Goal: Transaction & Acquisition: Book appointment/travel/reservation

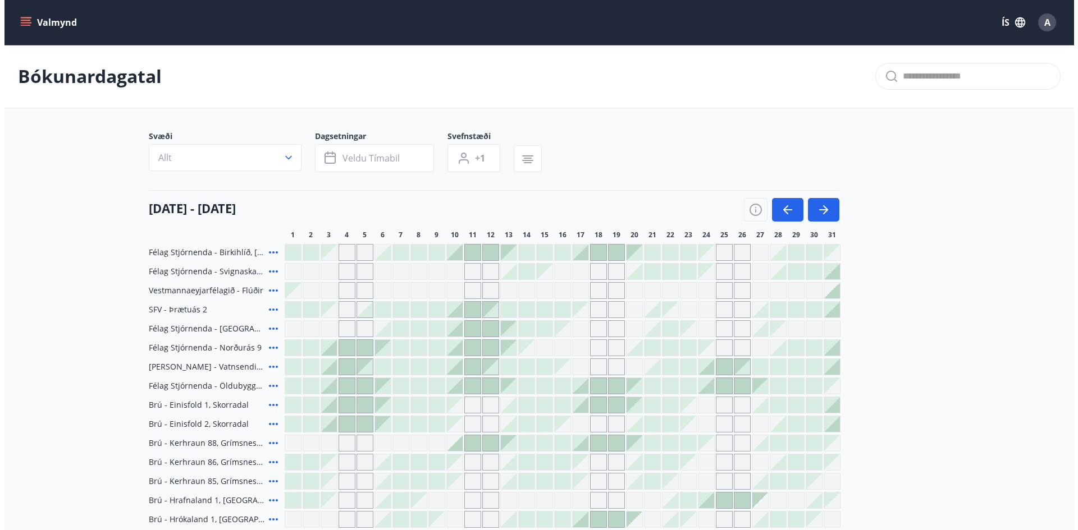
scroll to position [112, 0]
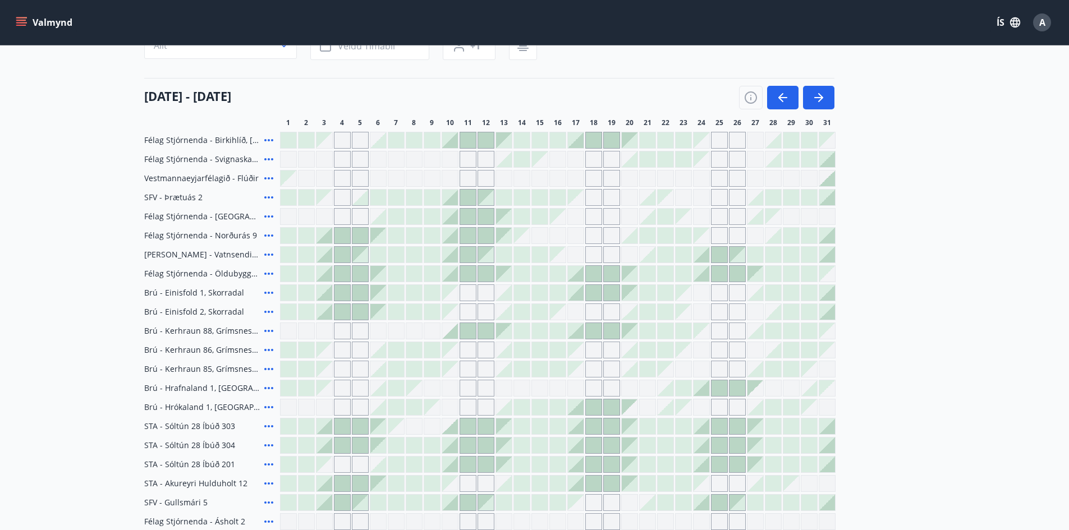
click at [575, 287] on div at bounding box center [576, 293] width 16 height 16
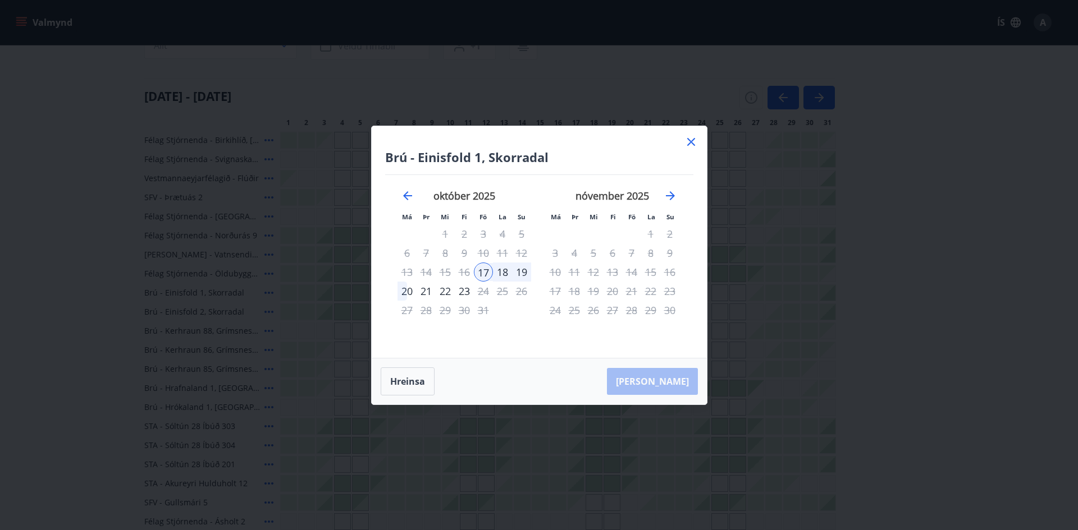
click at [406, 288] on div "20" at bounding box center [406, 291] width 19 height 19
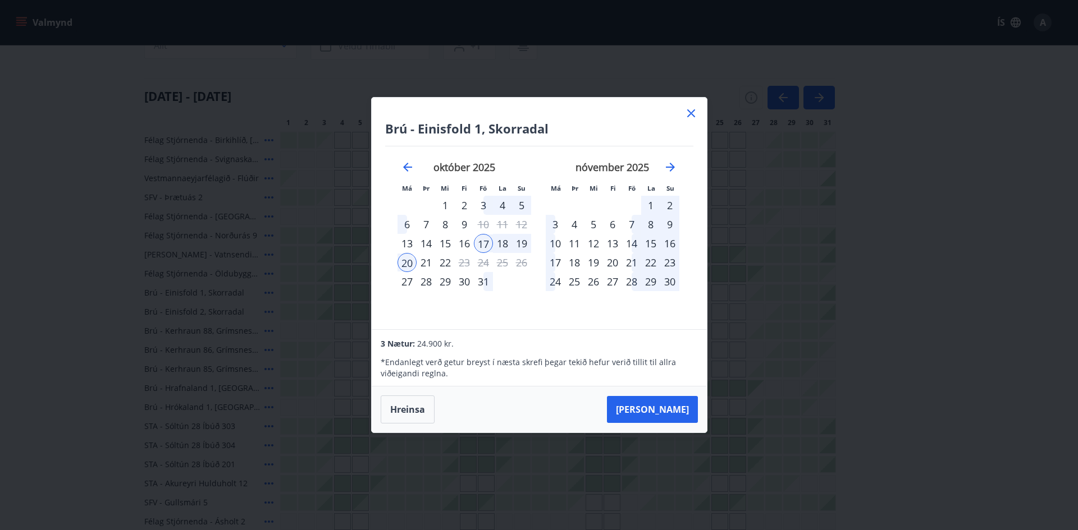
click at [482, 241] on div "17" at bounding box center [483, 243] width 19 height 19
click at [669, 408] on button "Taka Frá" at bounding box center [652, 409] width 91 height 27
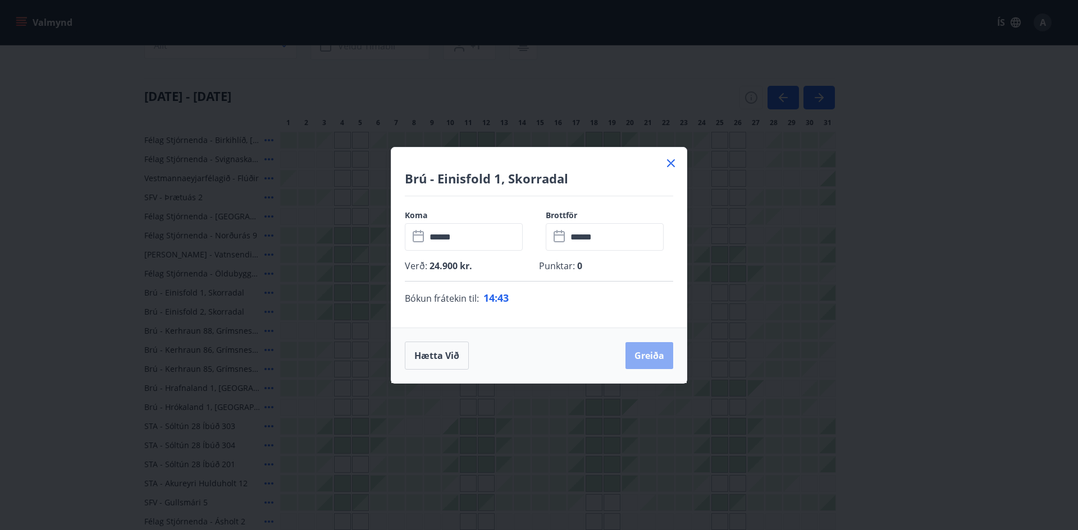
click at [653, 355] on button "Greiða" at bounding box center [649, 355] width 48 height 27
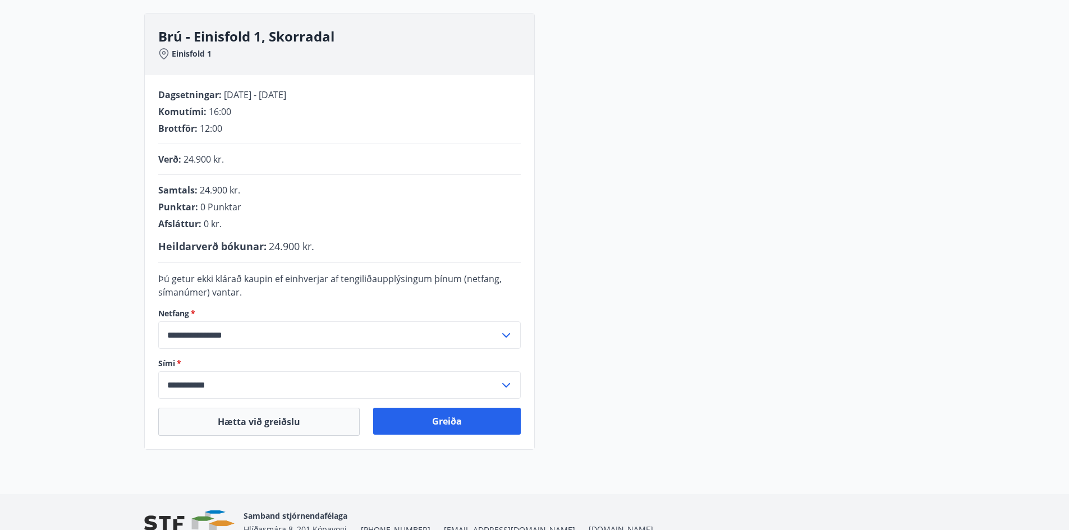
scroll to position [170, 0]
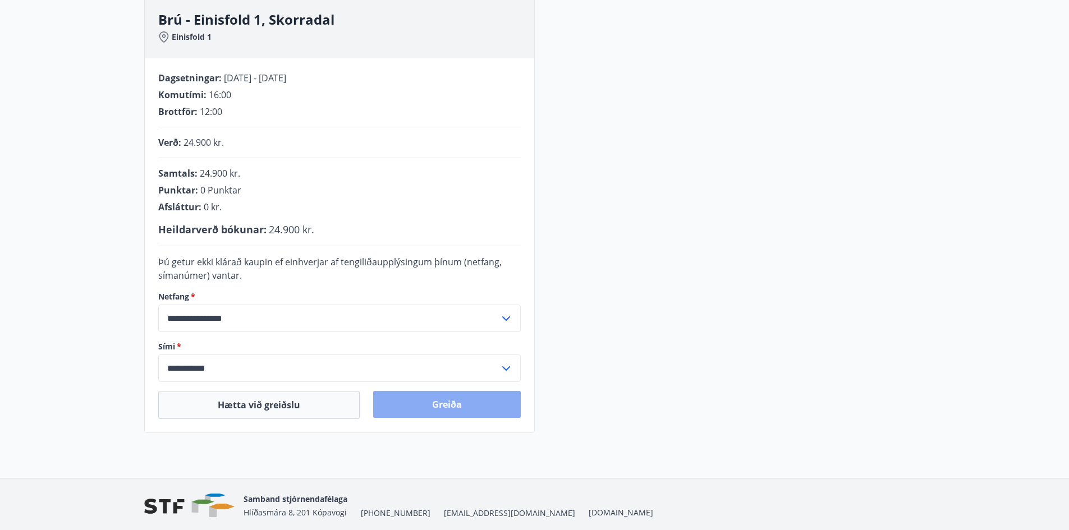
click at [451, 405] on button "Greiða" at bounding box center [447, 404] width 148 height 27
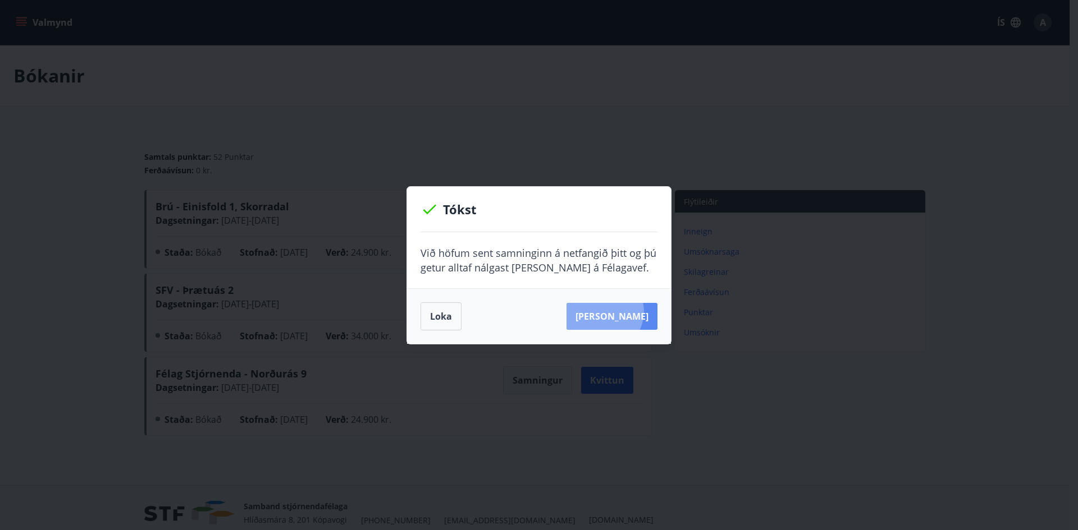
click at [621, 312] on button "[PERSON_NAME]" at bounding box center [611, 316] width 91 height 27
click at [445, 314] on button "Loka" at bounding box center [440, 317] width 41 height 28
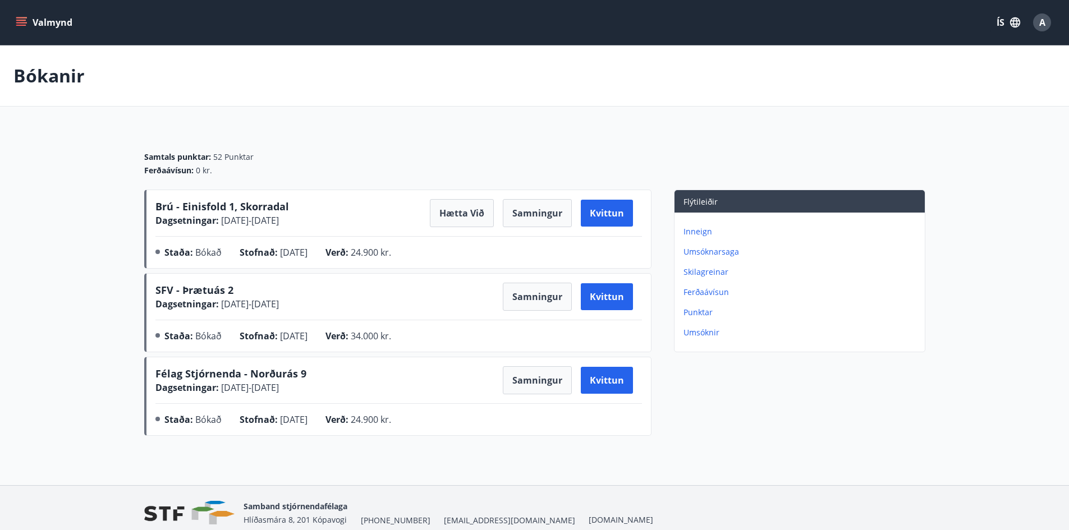
click at [21, 16] on button "Valmynd" at bounding box center [44, 22] width 63 height 20
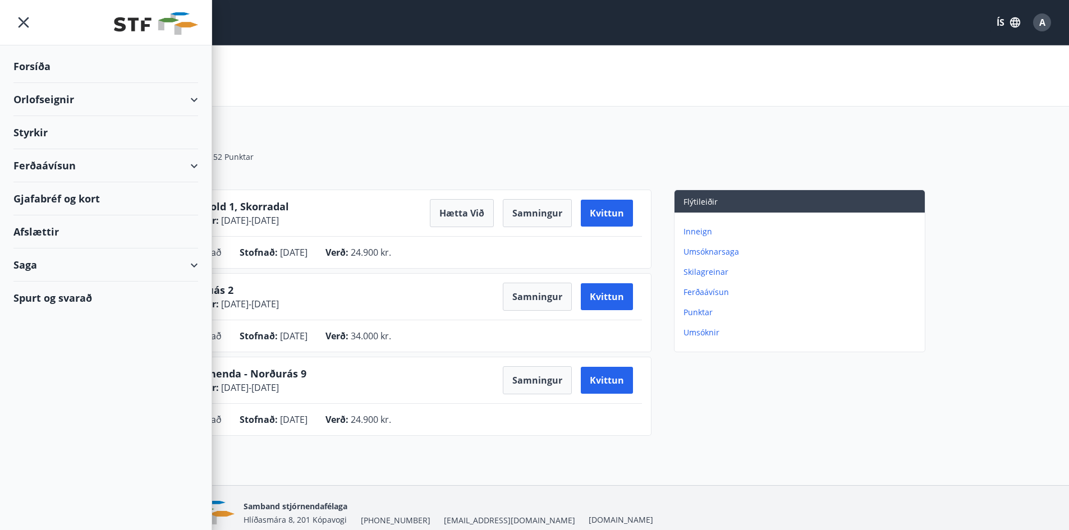
click at [192, 95] on div "Orlofseignir" at bounding box center [105, 99] width 185 height 33
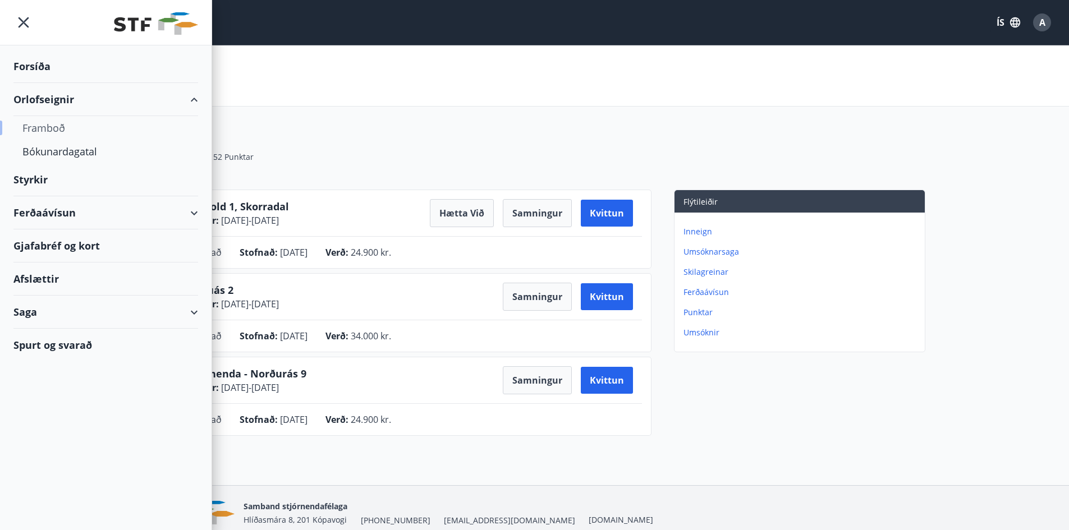
click at [53, 123] on div "Framboð" at bounding box center [105, 128] width 167 height 24
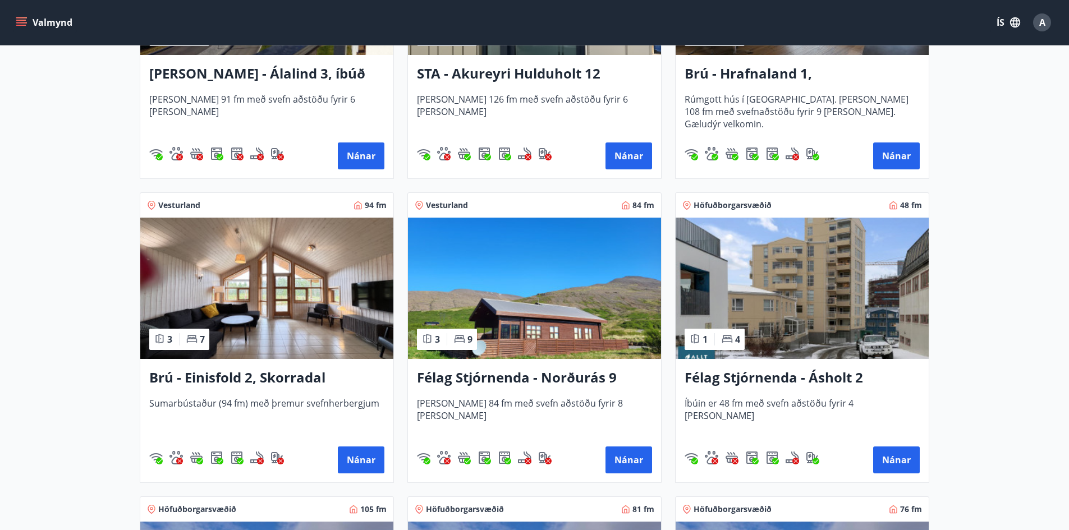
scroll to position [730, 0]
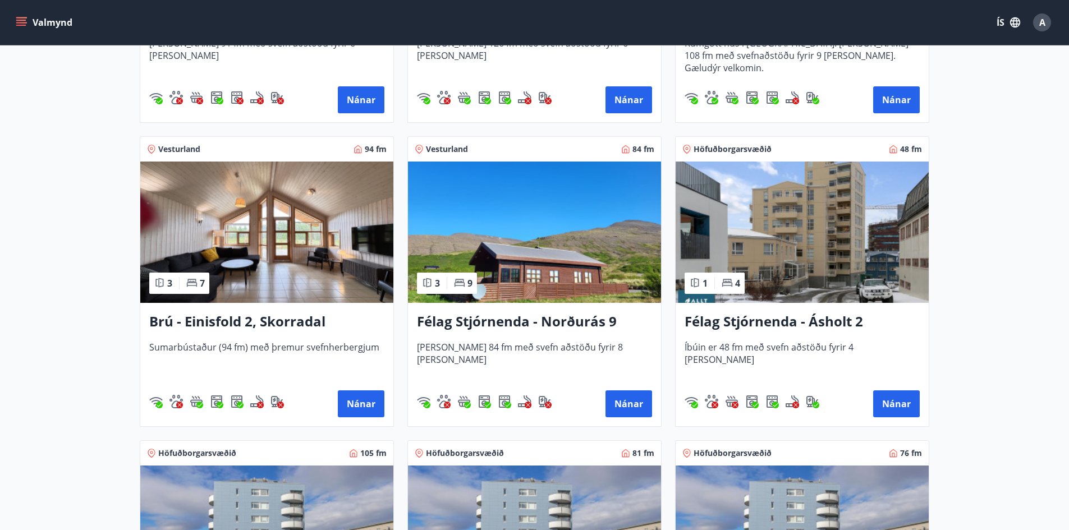
click at [297, 316] on h3 "Brú - Einisfold 2, Skorradal" at bounding box center [266, 322] width 235 height 20
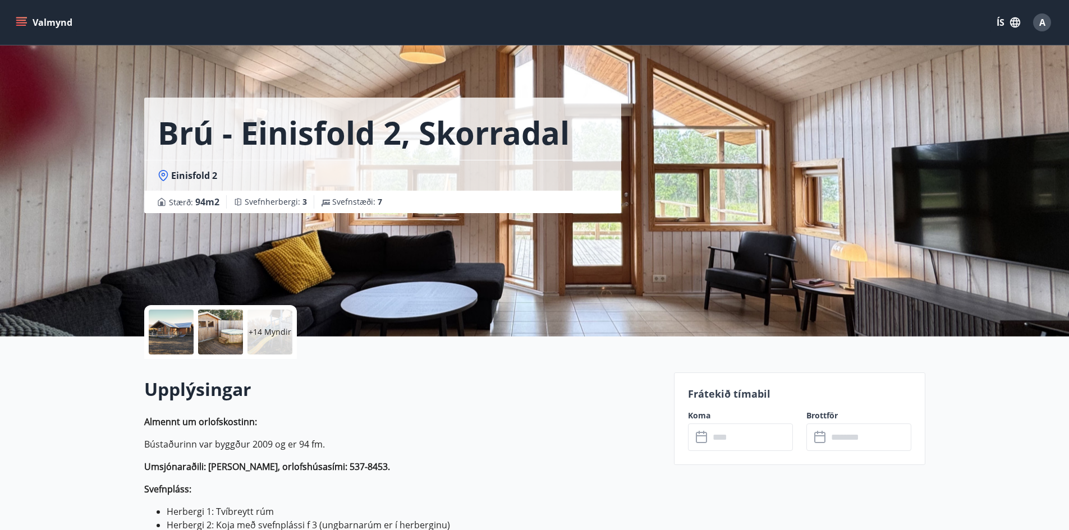
click at [170, 324] on div at bounding box center [171, 332] width 45 height 45
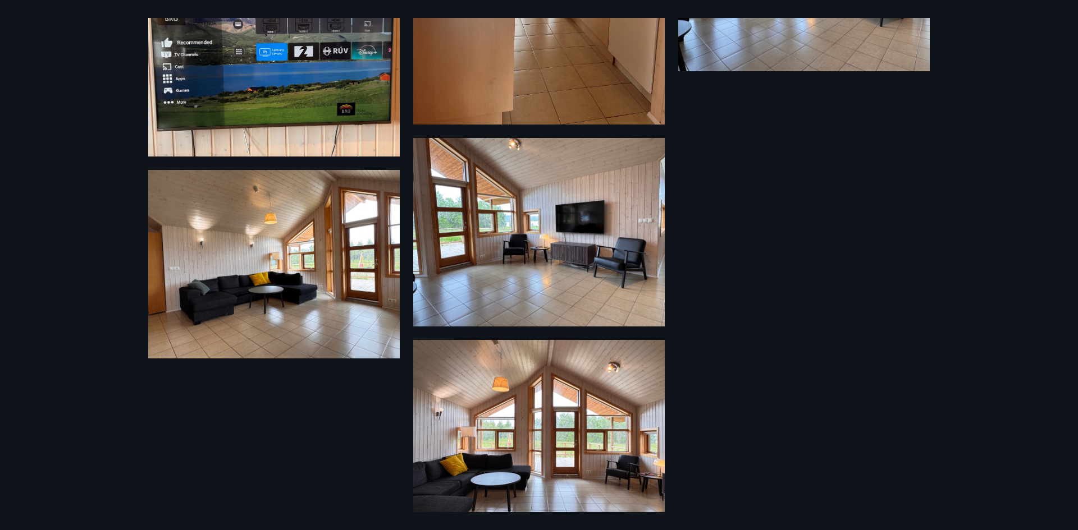
scroll to position [1248, 0]
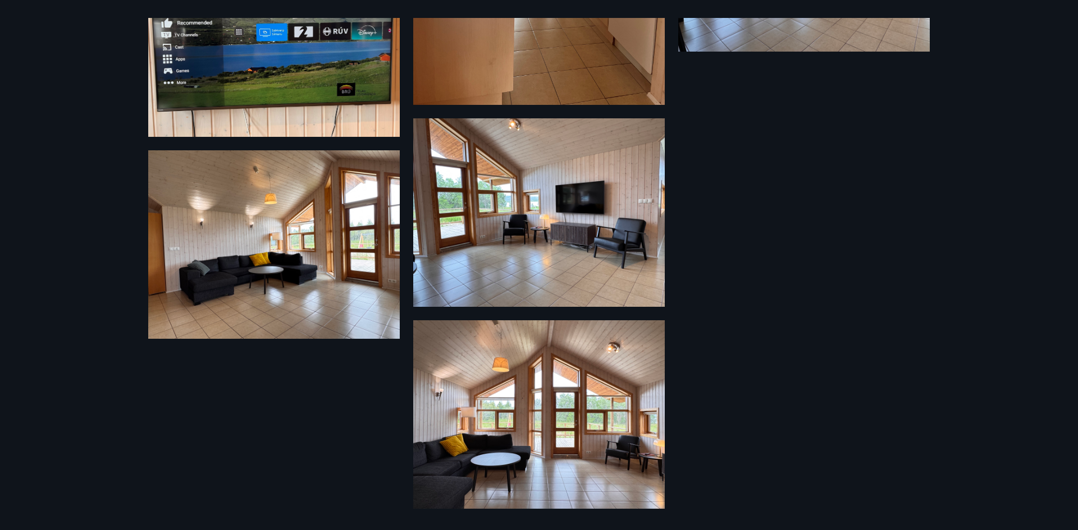
click at [516, 418] on img at bounding box center [538, 415] width 251 height 189
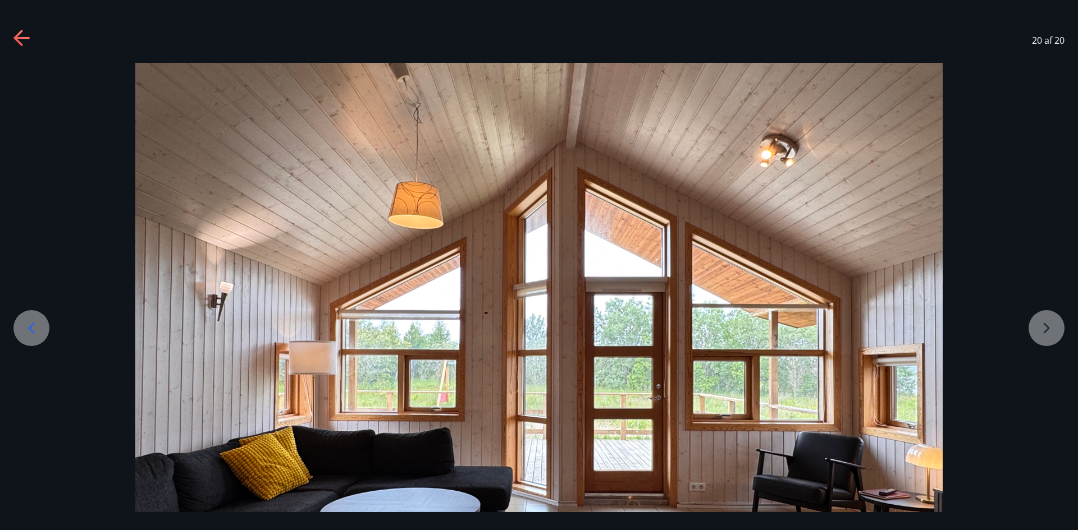
click at [31, 326] on icon at bounding box center [32, 328] width 6 height 11
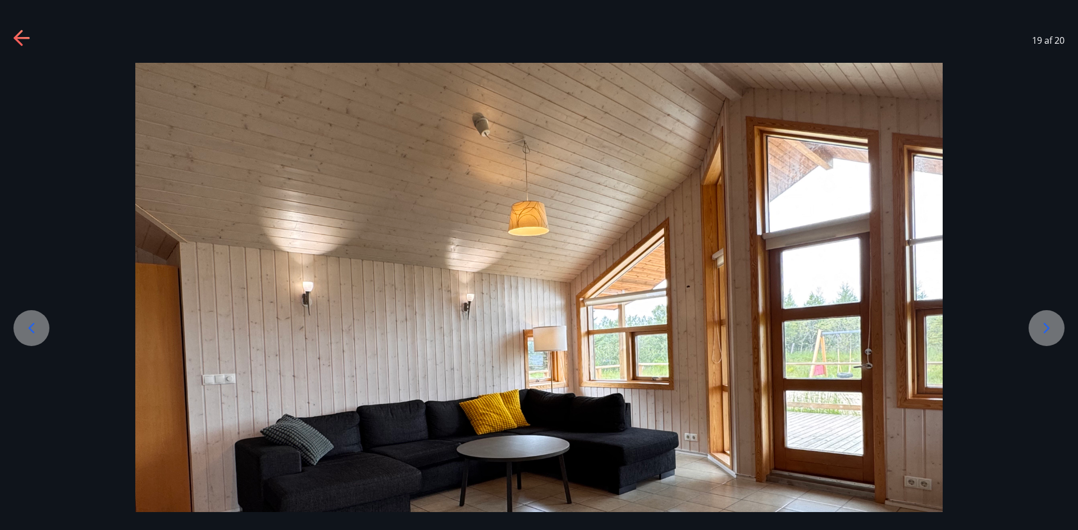
click at [31, 326] on icon at bounding box center [32, 328] width 6 height 11
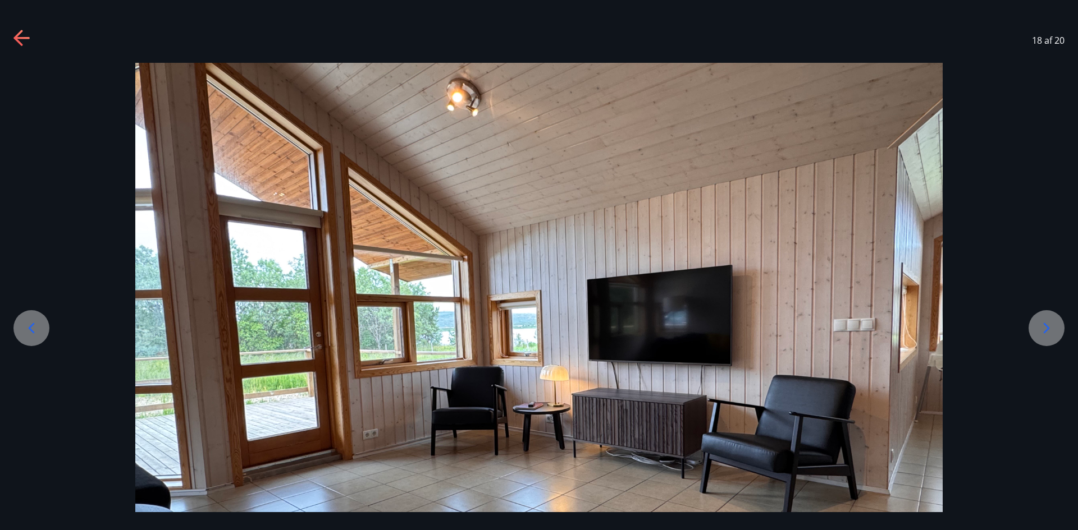
click at [31, 326] on icon at bounding box center [32, 328] width 6 height 11
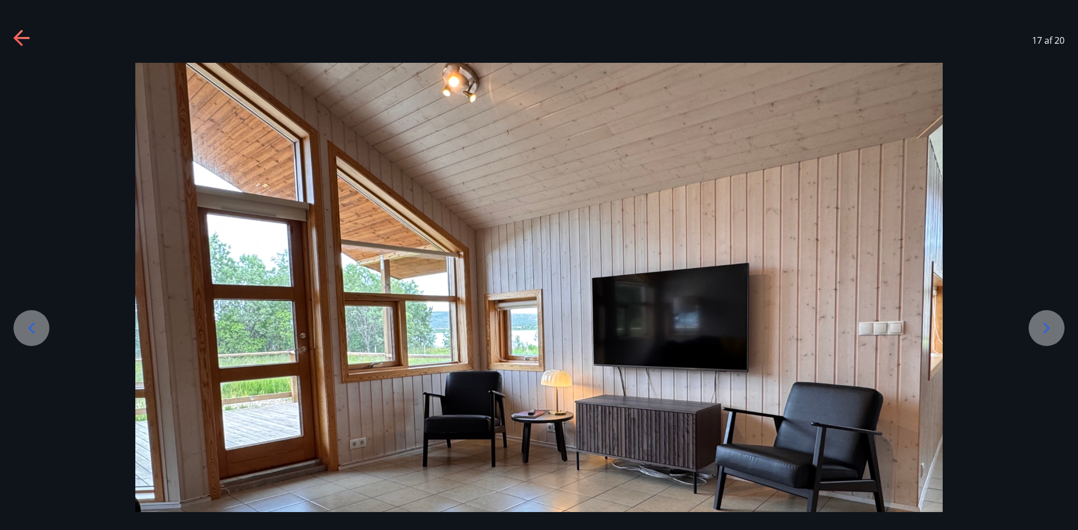
click at [31, 326] on icon at bounding box center [32, 328] width 6 height 11
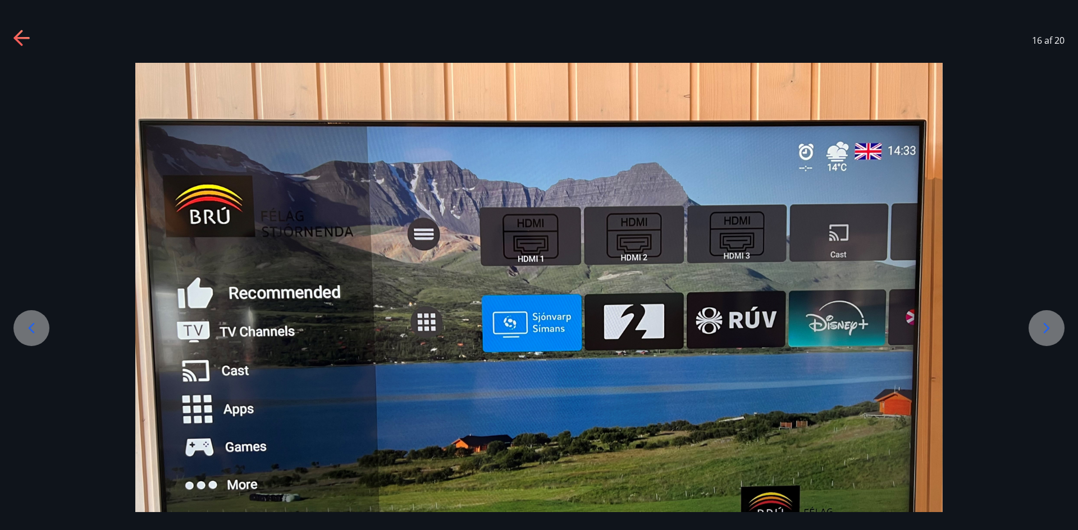
click at [31, 326] on icon at bounding box center [32, 328] width 6 height 11
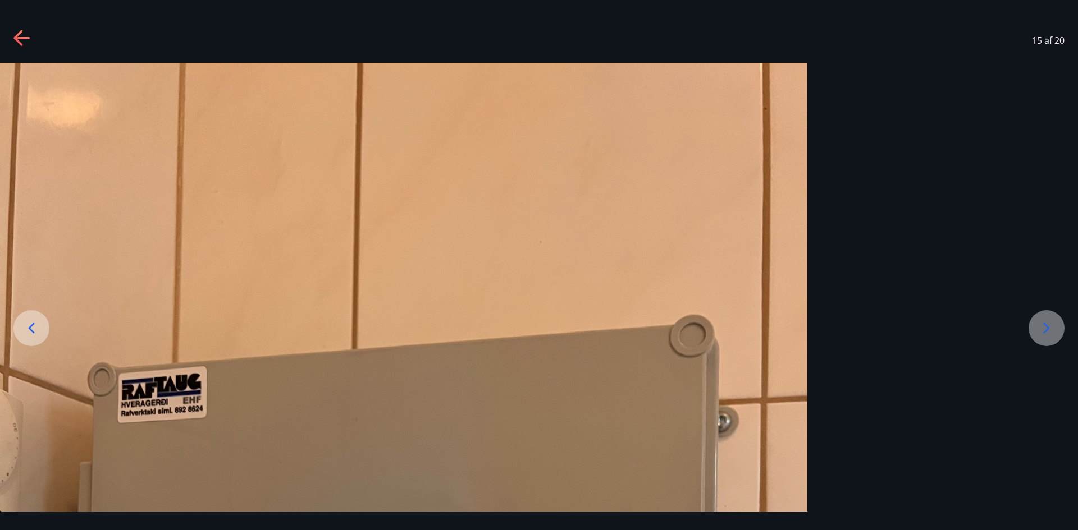
click at [31, 326] on icon at bounding box center [32, 328] width 6 height 11
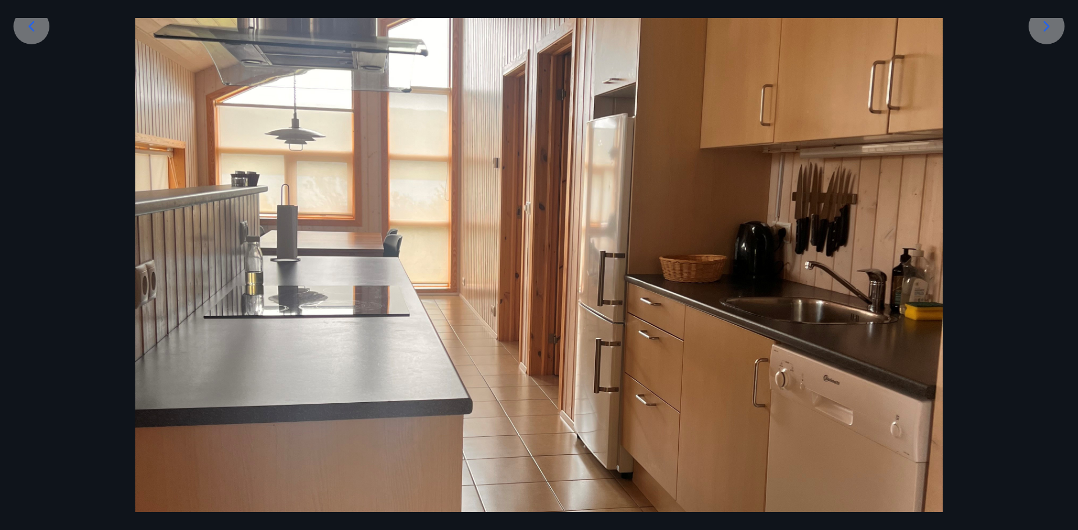
scroll to position [337, 0]
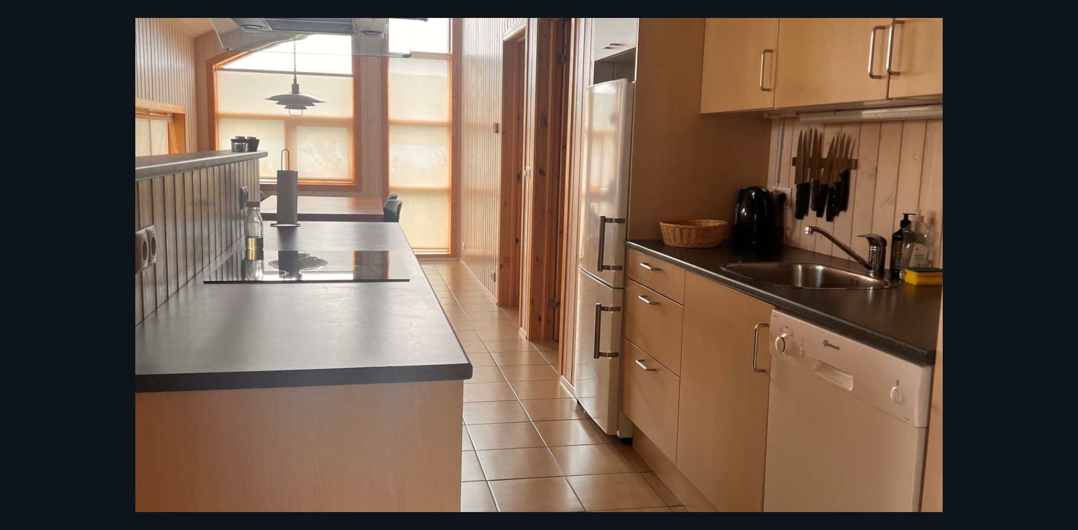
click at [928, 287] on img at bounding box center [538, 264] width 807 height 1076
click at [106, 235] on div at bounding box center [539, 264] width 1078 height 1076
click at [106, 247] on div at bounding box center [539, 264] width 1078 height 1076
click at [190, 260] on img at bounding box center [538, 264] width 807 height 1076
click at [195, 276] on img at bounding box center [538, 264] width 807 height 1076
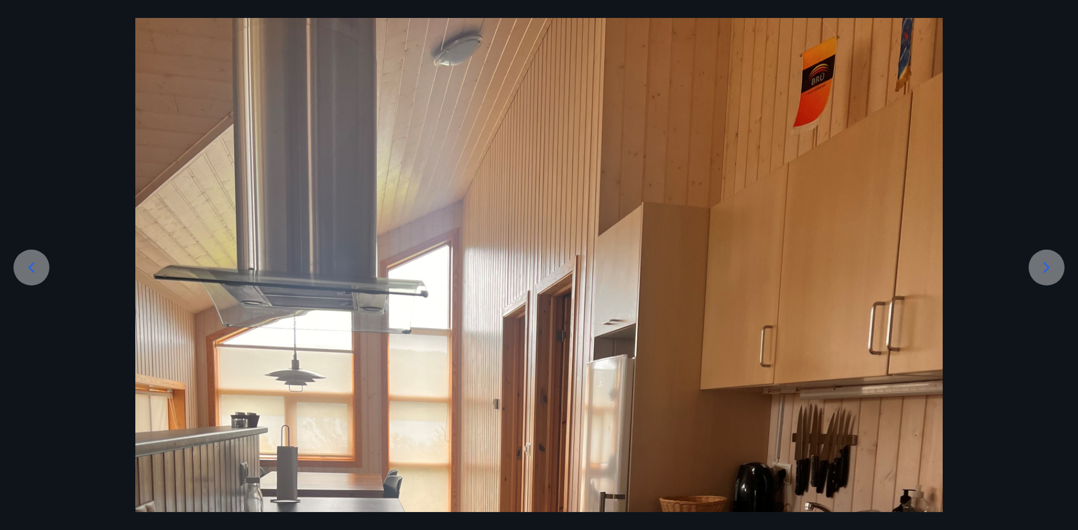
scroll to position [56, 0]
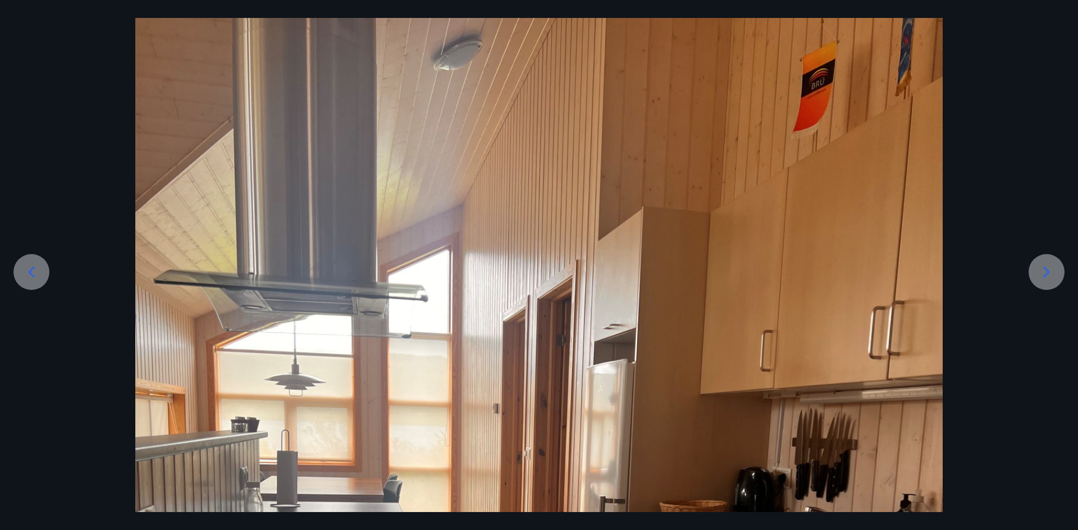
click at [29, 268] on icon at bounding box center [31, 272] width 18 height 18
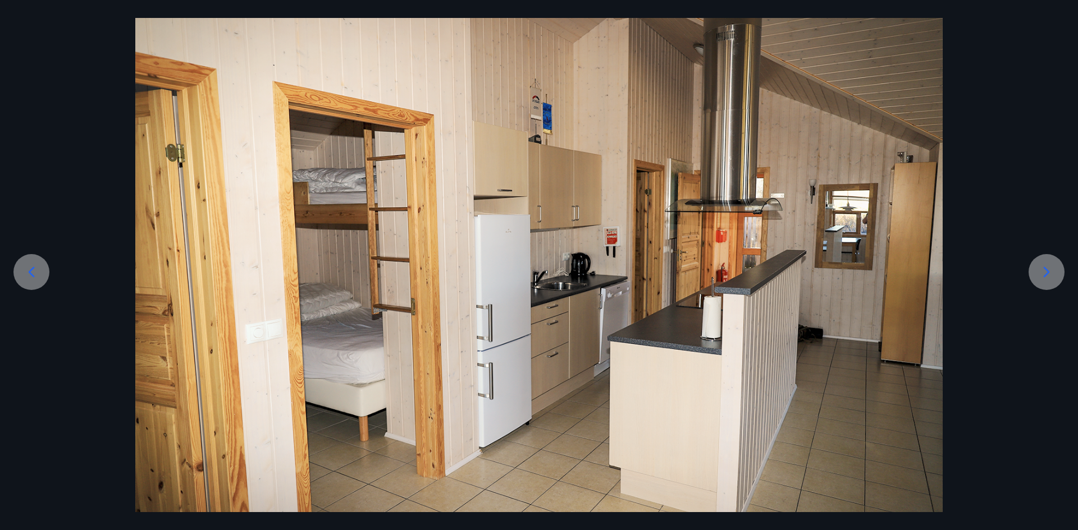
click at [29, 268] on icon at bounding box center [31, 272] width 18 height 18
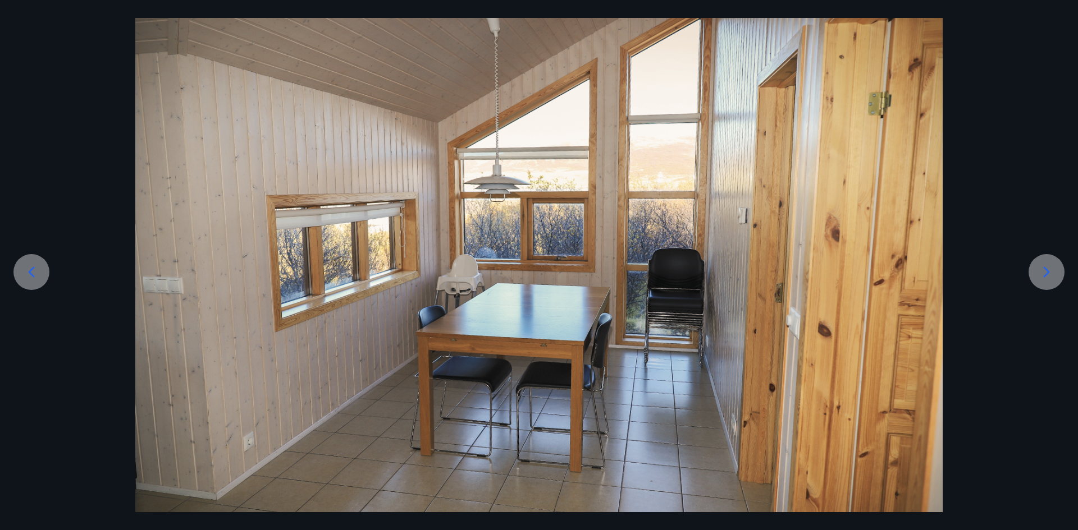
click at [29, 268] on icon at bounding box center [31, 272] width 18 height 18
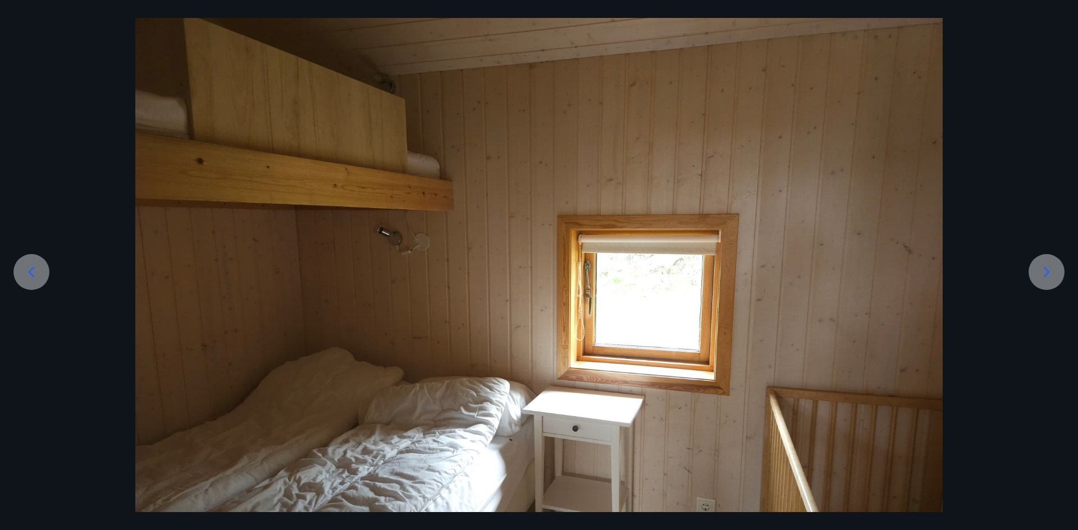
click at [29, 268] on icon at bounding box center [31, 272] width 18 height 18
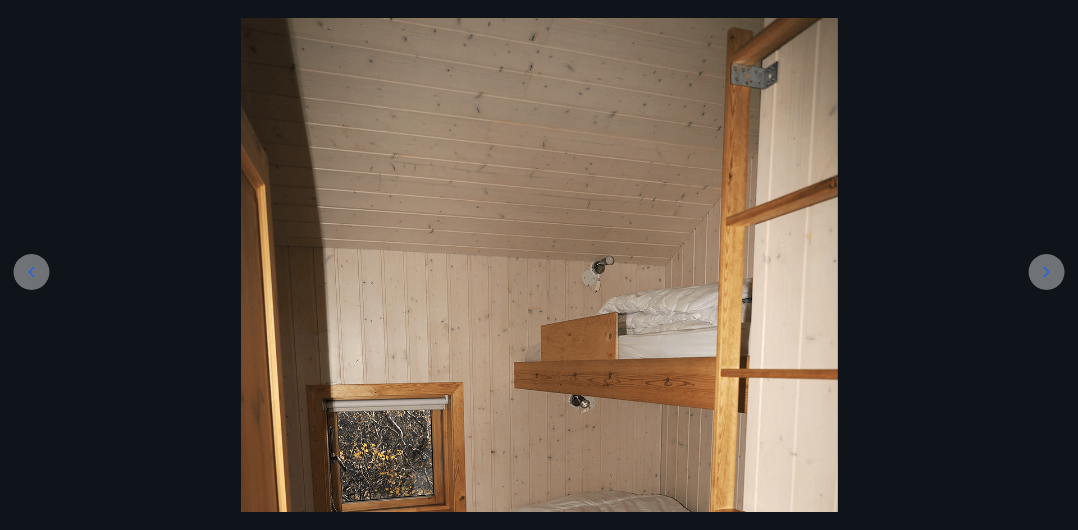
click at [29, 268] on icon at bounding box center [31, 272] width 18 height 18
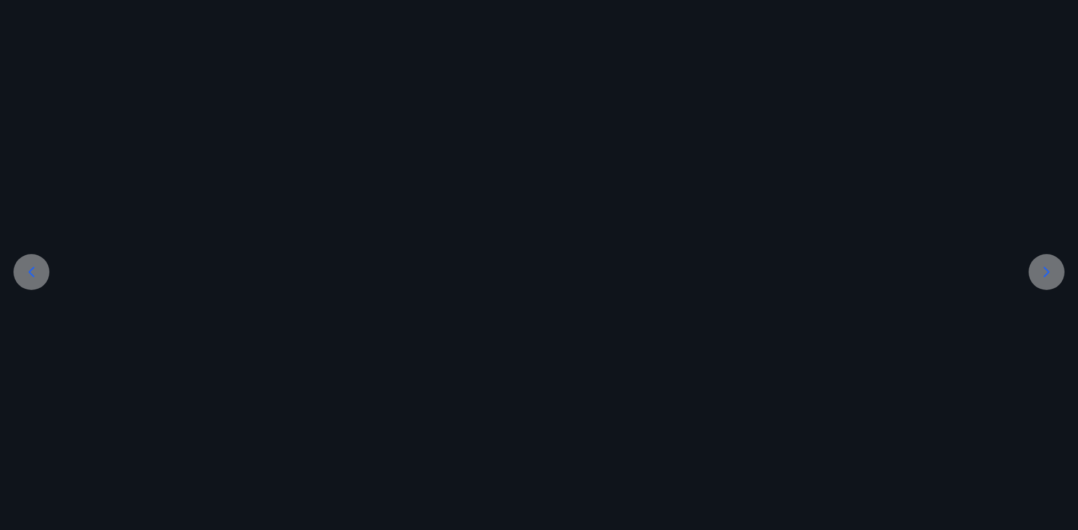
scroll to position [9, 0]
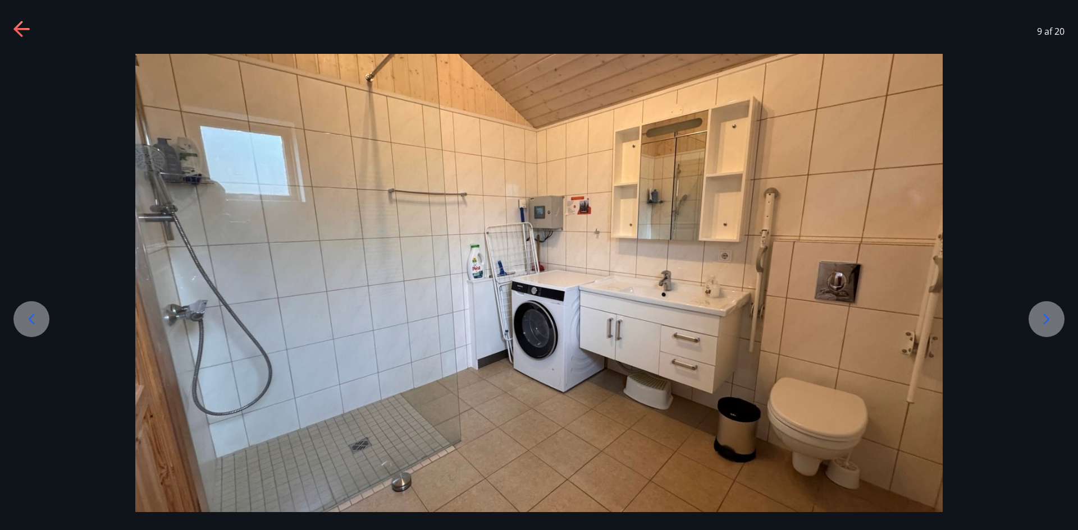
click at [29, 268] on div at bounding box center [539, 283] width 1078 height 459
click at [21, 29] on icon at bounding box center [21, 29] width 16 height 2
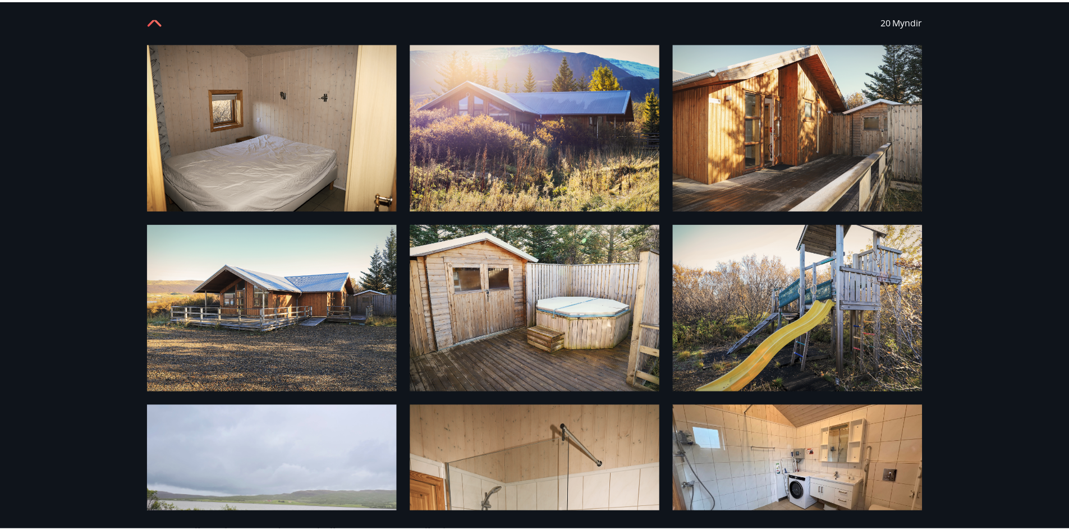
scroll to position [0, 0]
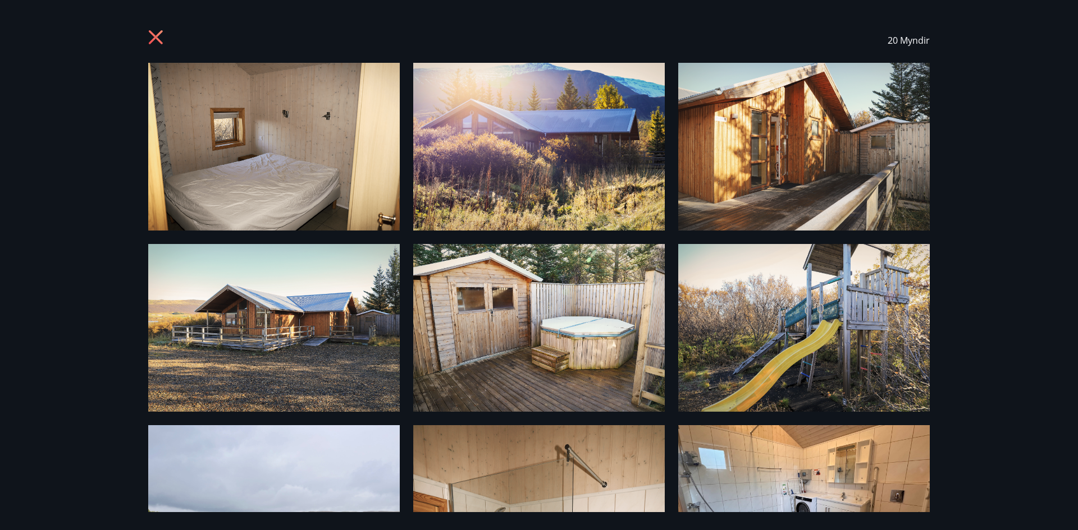
click at [153, 34] on icon at bounding box center [156, 37] width 14 height 14
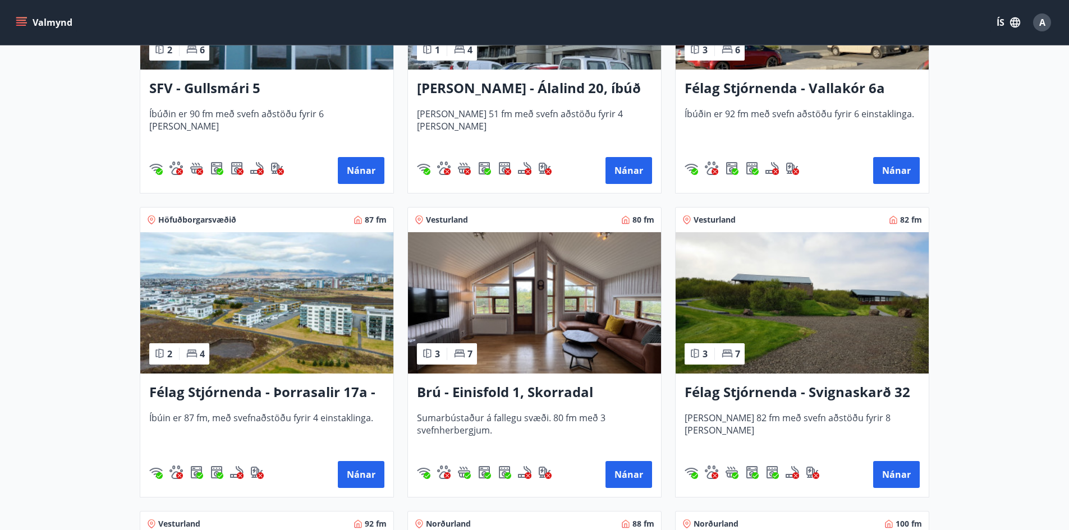
scroll to position [1628, 0]
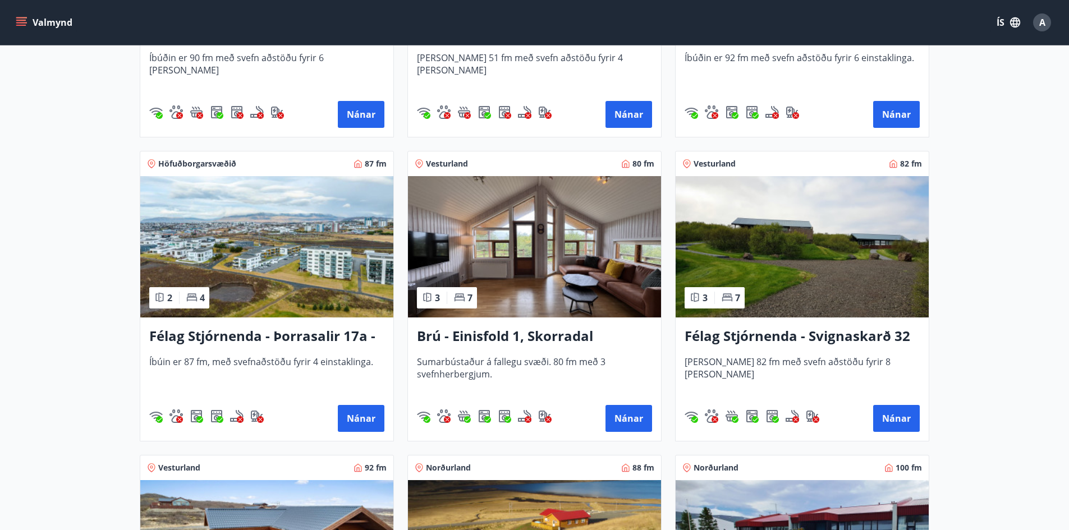
click at [507, 333] on h3 "Brú - Einisfold 1, Skorradal" at bounding box center [534, 337] width 235 height 20
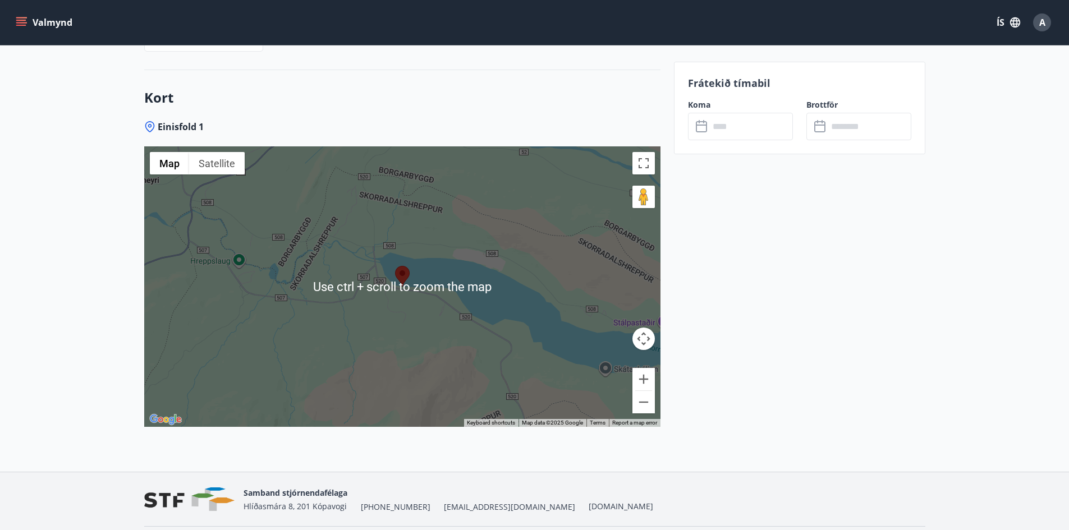
scroll to position [1944, 0]
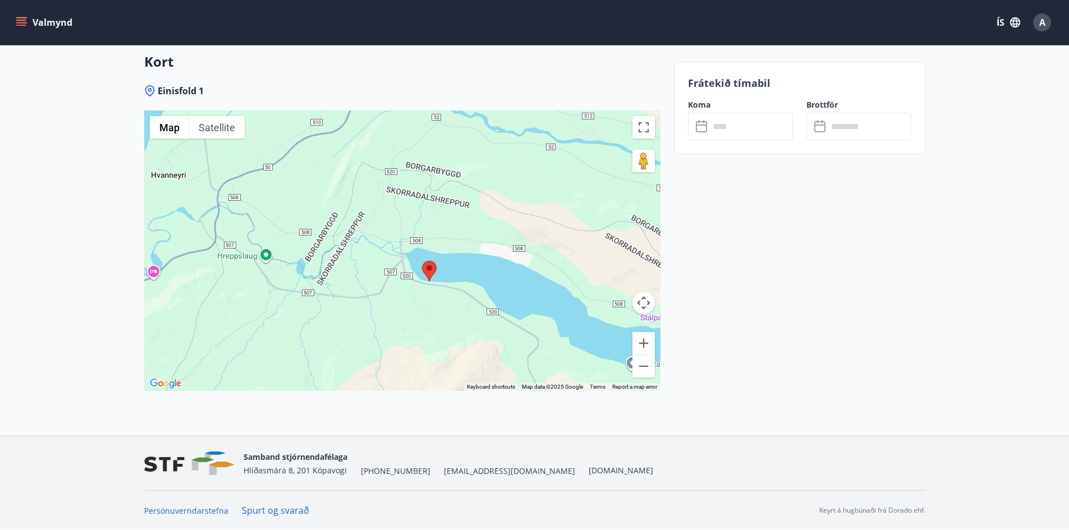
drag, startPoint x: 499, startPoint y: 332, endPoint x: 526, endPoint y: 361, distance: 39.7
click at [526, 361] on div at bounding box center [402, 251] width 516 height 281
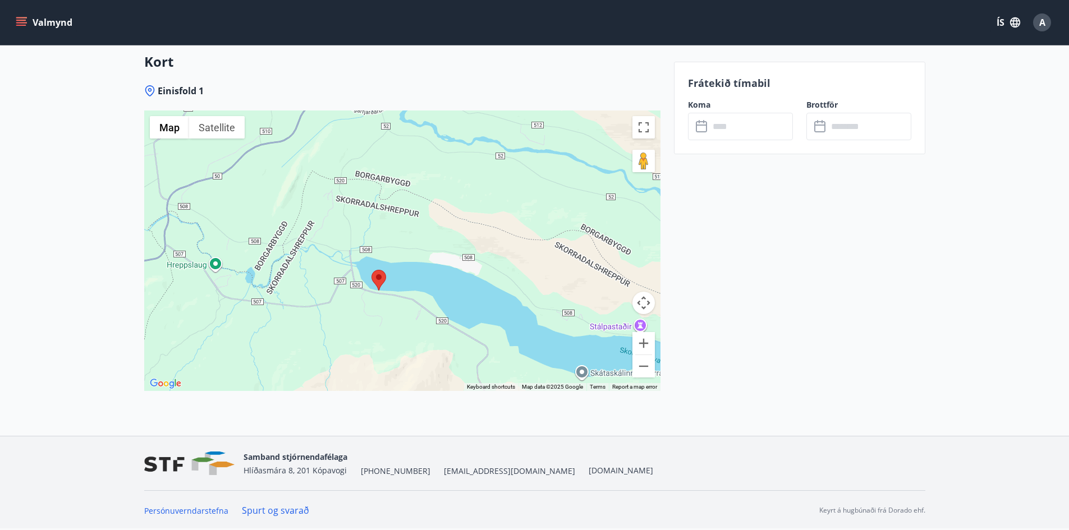
drag, startPoint x: 485, startPoint y: 202, endPoint x: 435, endPoint y: 212, distance: 51.0
click at [435, 212] on div at bounding box center [402, 251] width 516 height 281
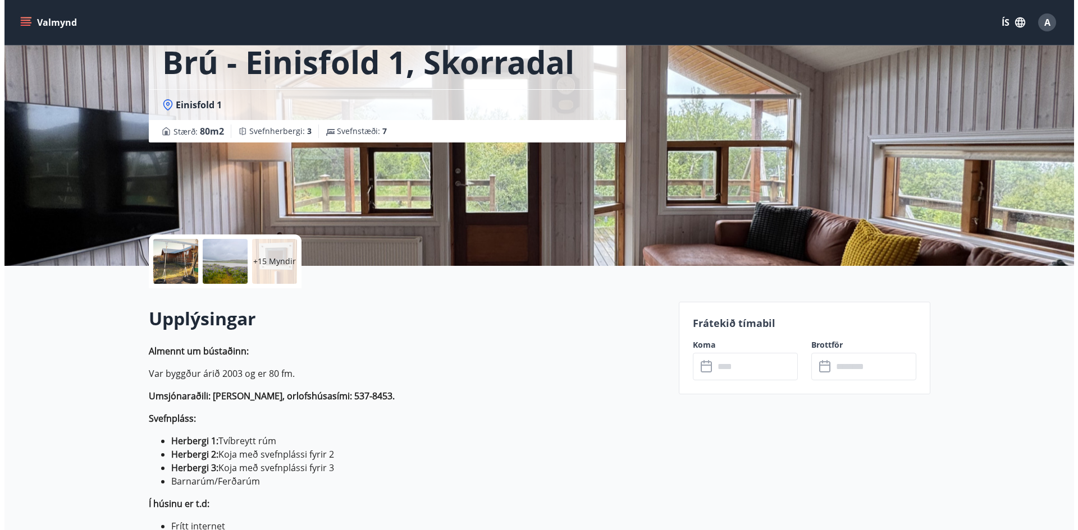
scroll to position [0, 0]
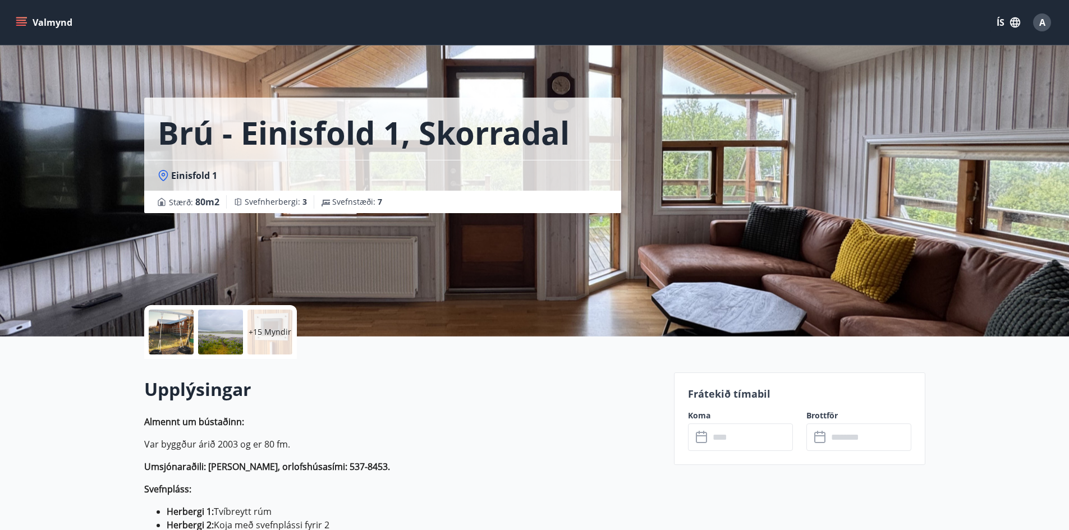
click at [173, 324] on div at bounding box center [171, 332] width 45 height 45
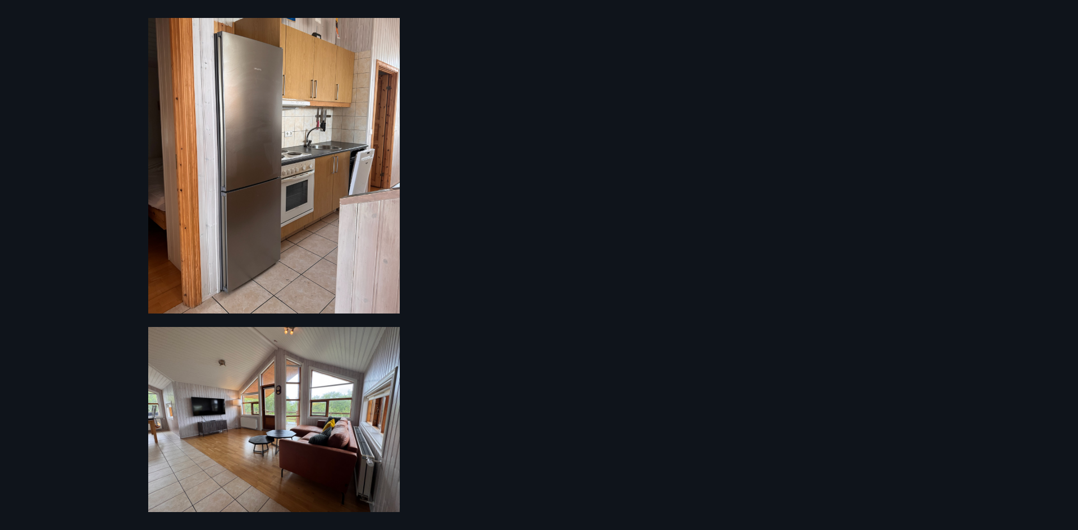
scroll to position [1709, 0]
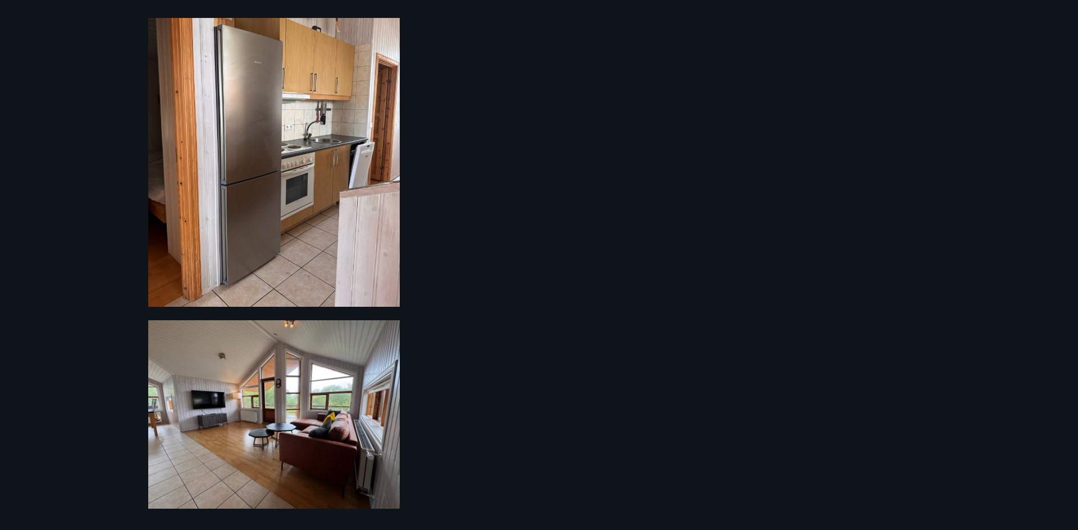
click at [282, 430] on img at bounding box center [273, 415] width 251 height 189
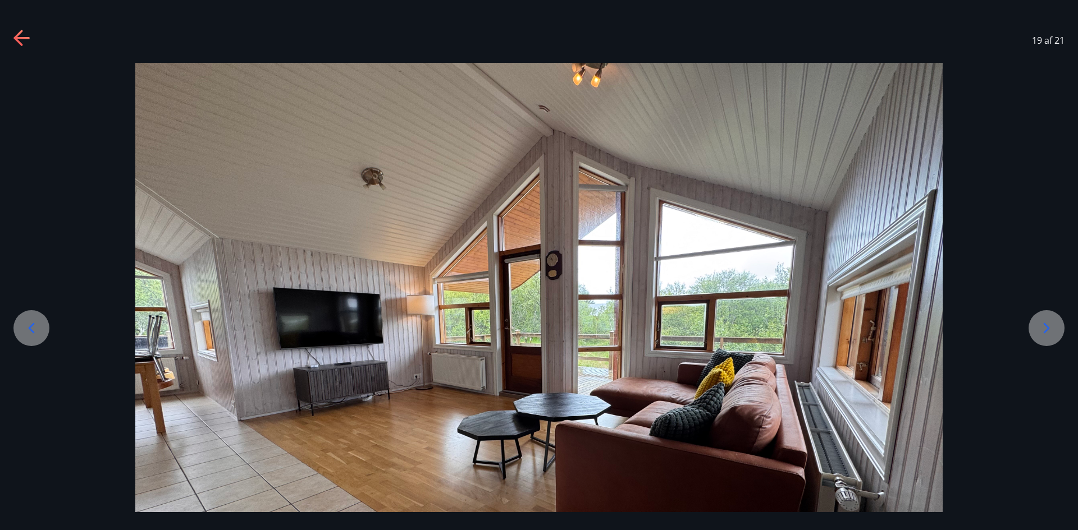
click at [30, 323] on icon at bounding box center [31, 328] width 18 height 18
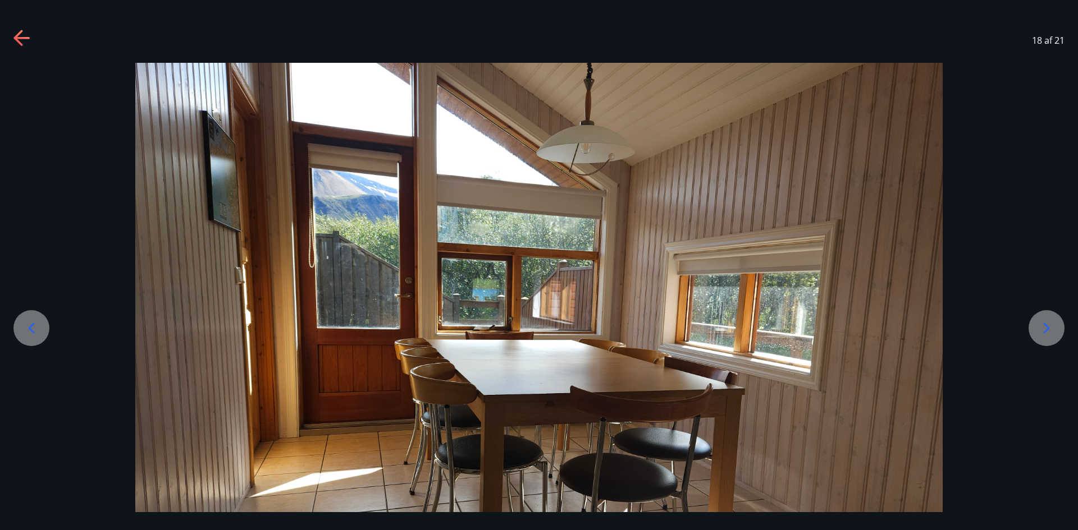
click at [1045, 324] on icon at bounding box center [1046, 328] width 6 height 11
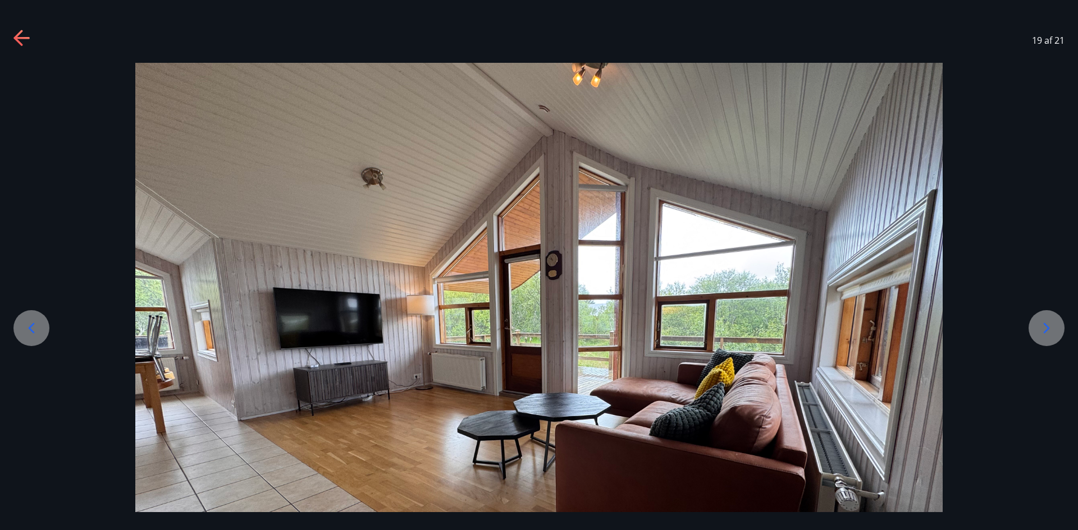
click at [1045, 324] on icon at bounding box center [1046, 328] width 6 height 11
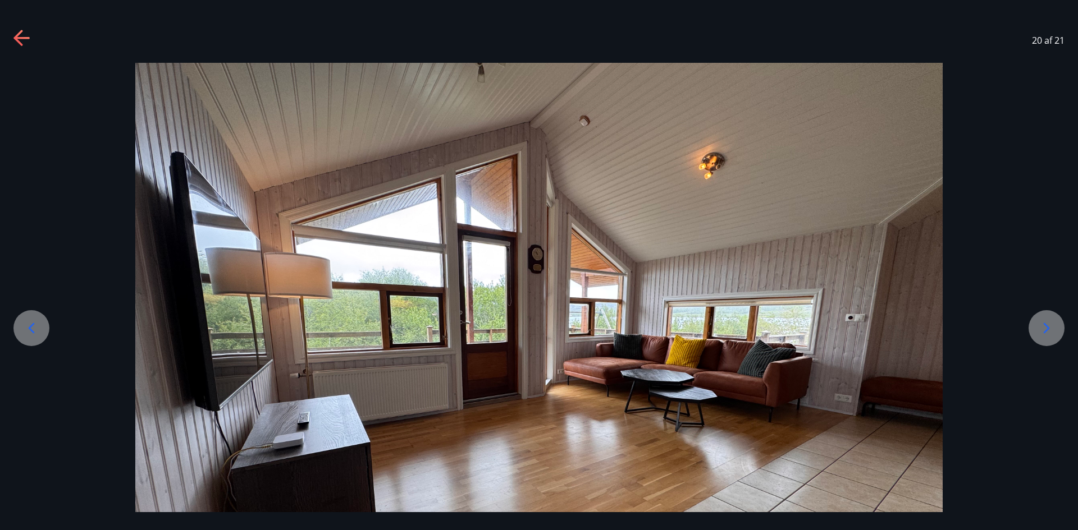
click at [1045, 324] on icon at bounding box center [1046, 328] width 6 height 11
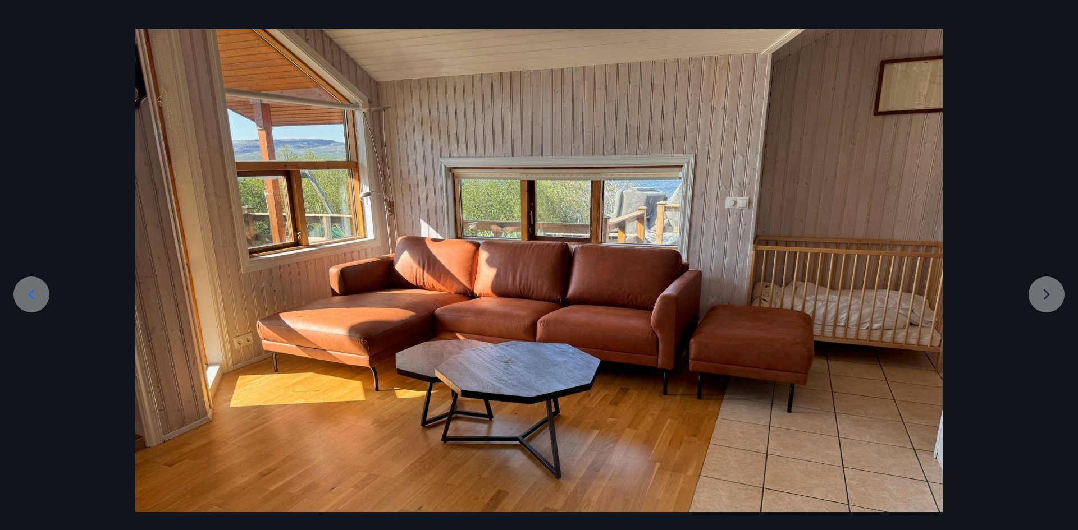
scroll to position [49, 0]
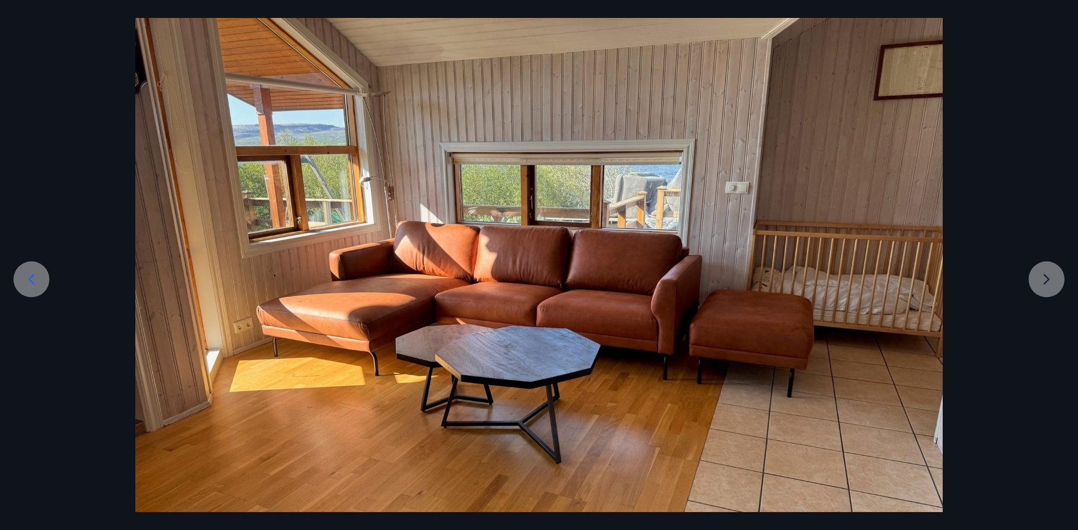
click at [31, 276] on icon at bounding box center [31, 280] width 18 height 18
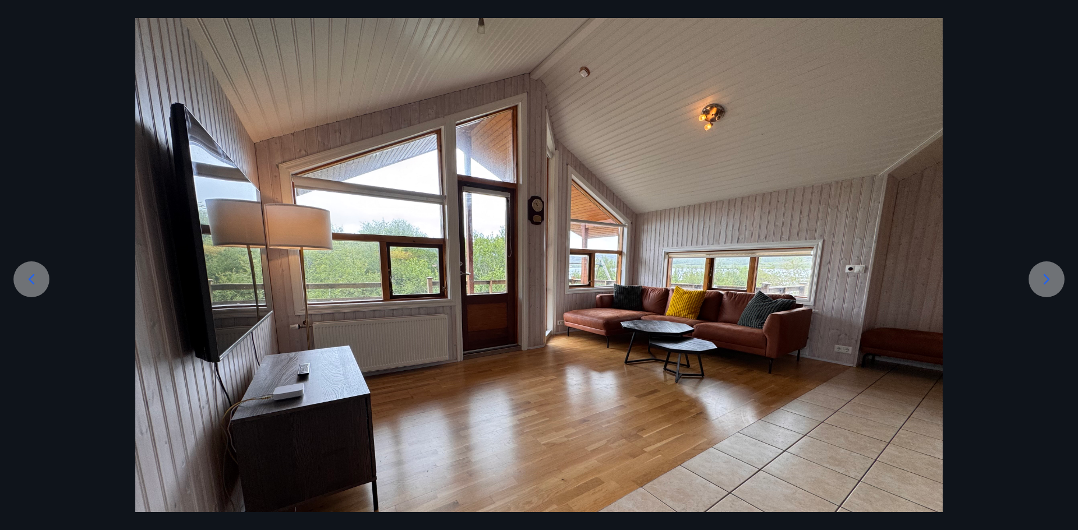
click at [31, 276] on icon at bounding box center [31, 280] width 18 height 18
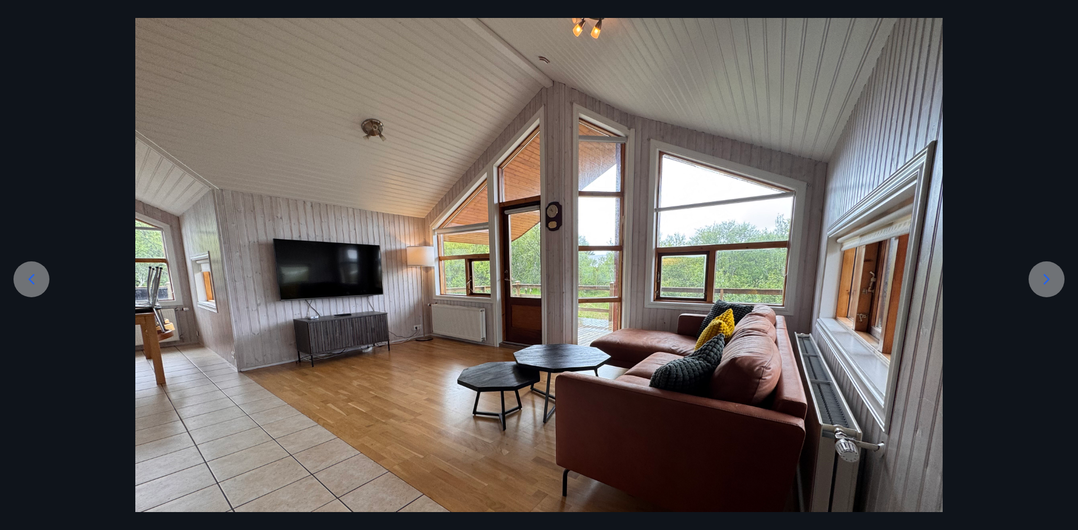
click at [31, 276] on icon at bounding box center [31, 280] width 18 height 18
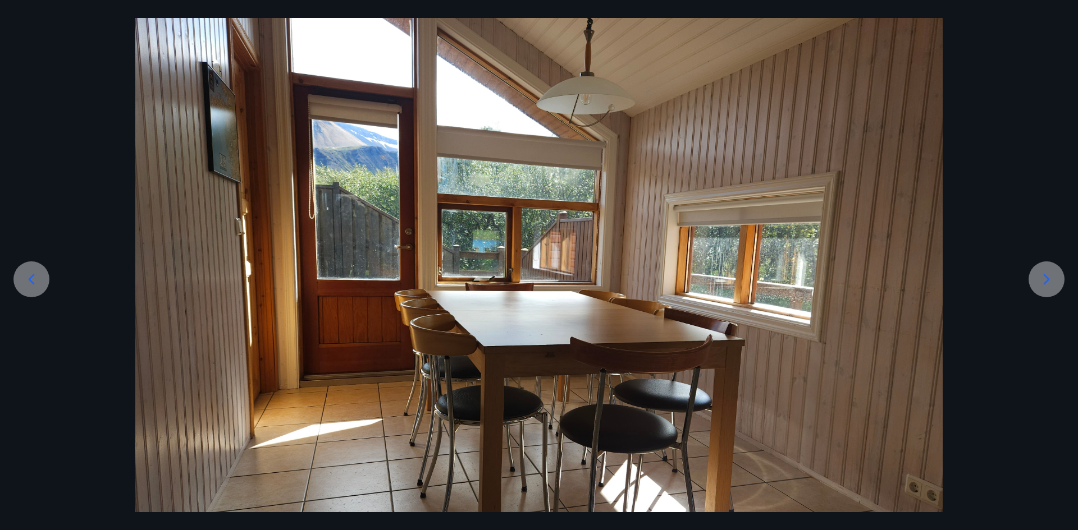
click at [31, 276] on icon at bounding box center [31, 280] width 18 height 18
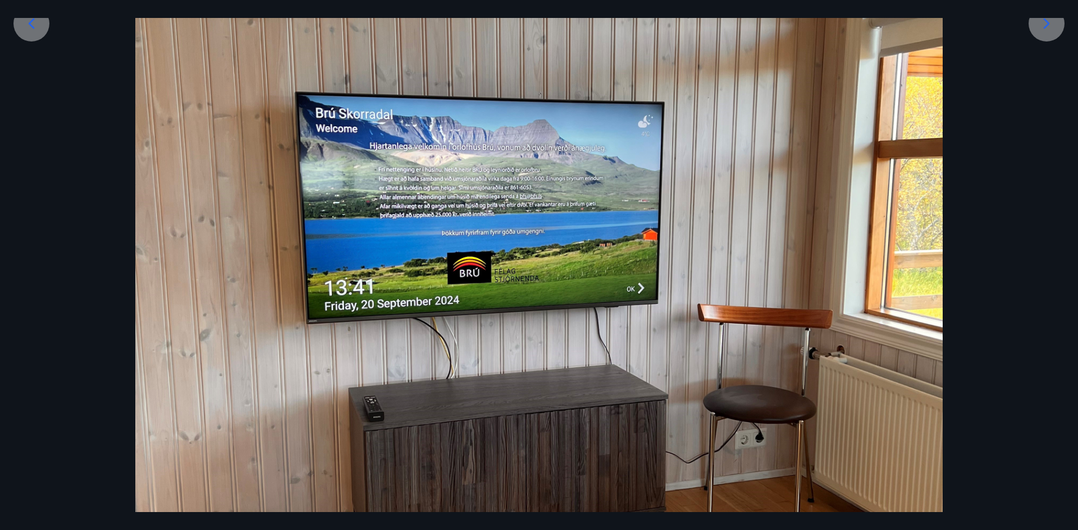
scroll to position [217, 0]
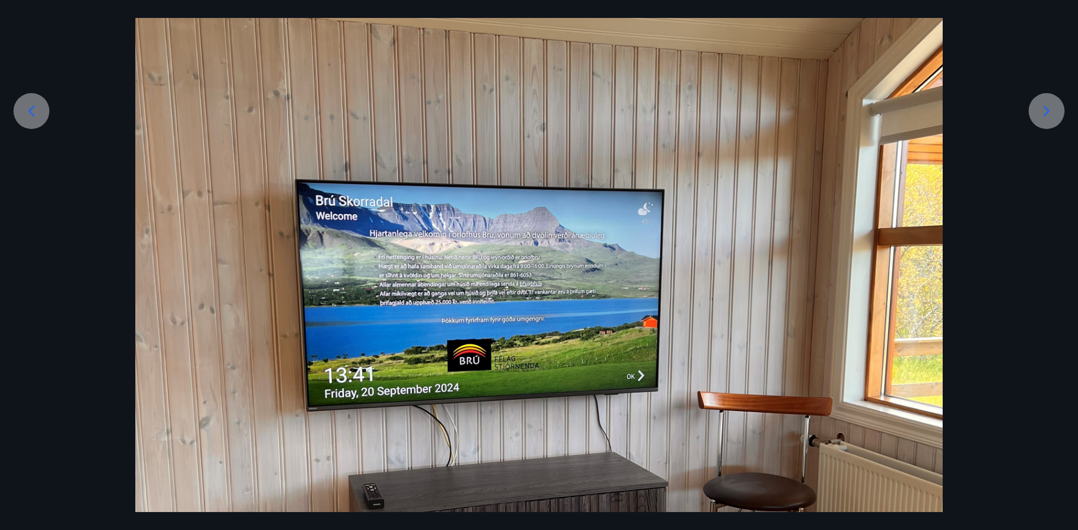
click at [34, 108] on icon at bounding box center [31, 111] width 18 height 18
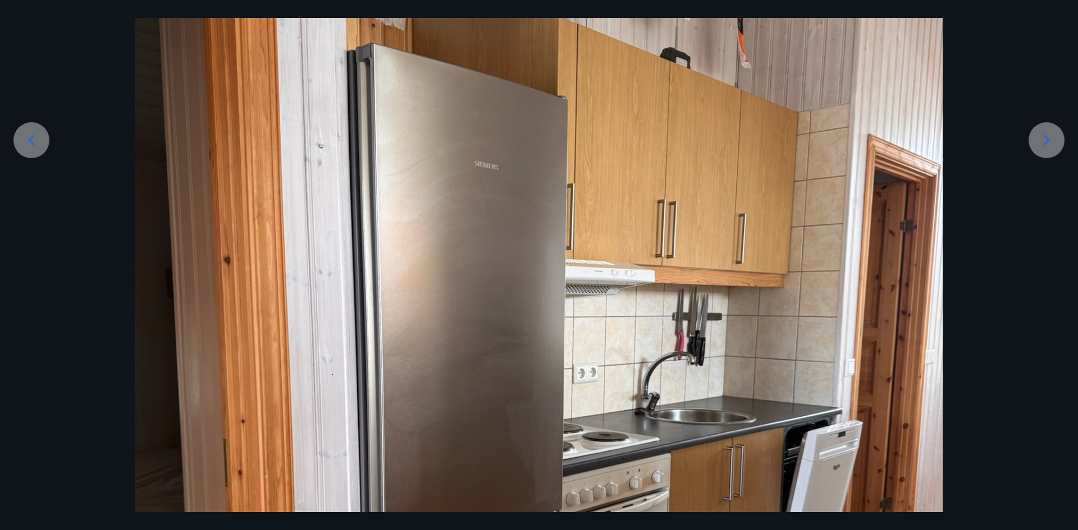
scroll to position [168, 0]
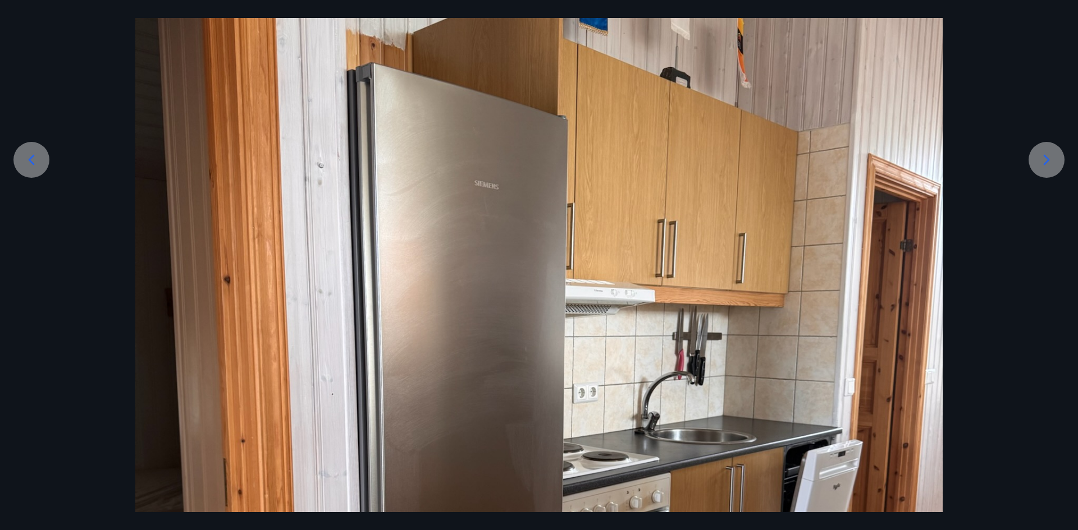
click at [34, 153] on icon at bounding box center [31, 160] width 18 height 18
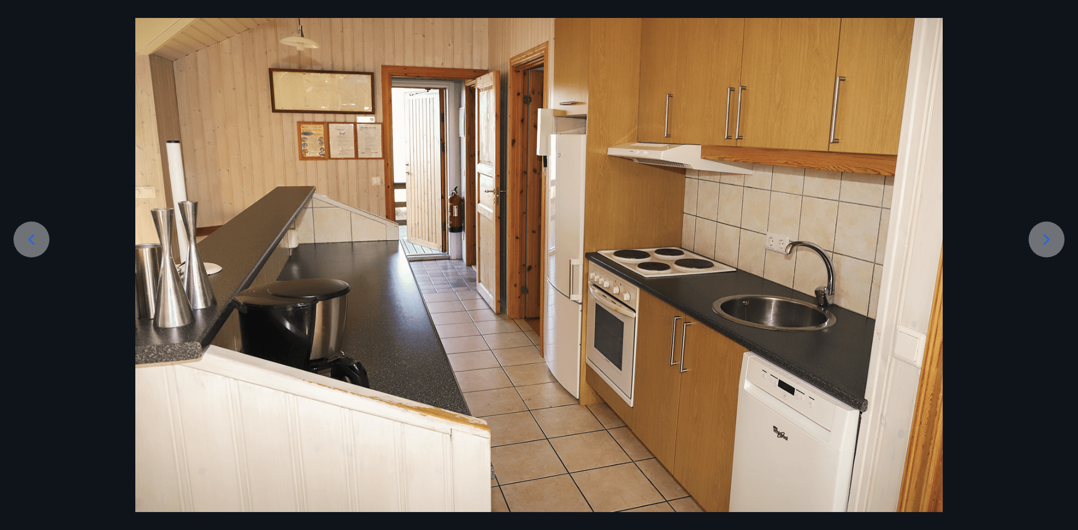
scroll to position [89, 0]
click at [715, 299] on img at bounding box center [538, 243] width 807 height 538
click at [34, 231] on icon at bounding box center [31, 240] width 18 height 18
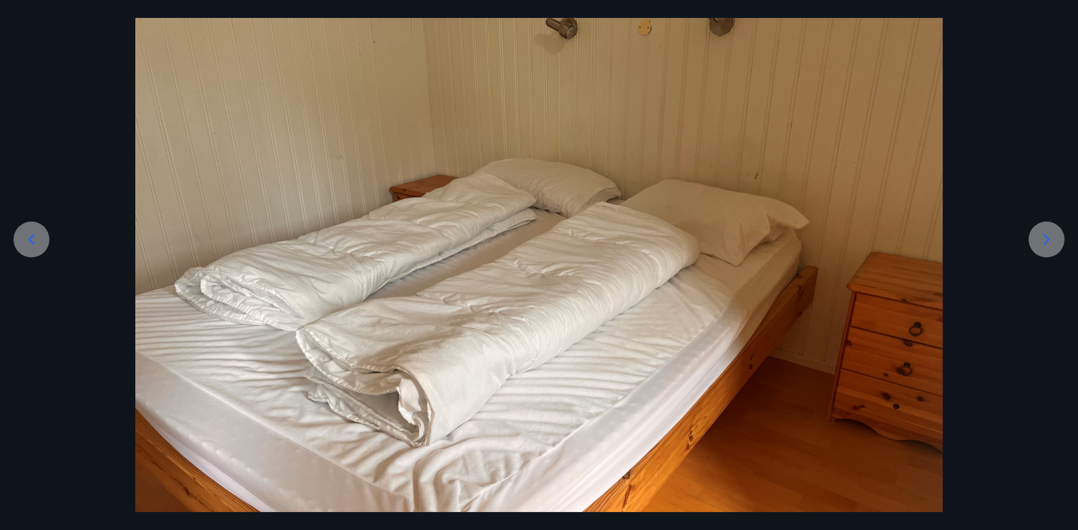
click at [34, 230] on div at bounding box center [31, 240] width 36 height 36
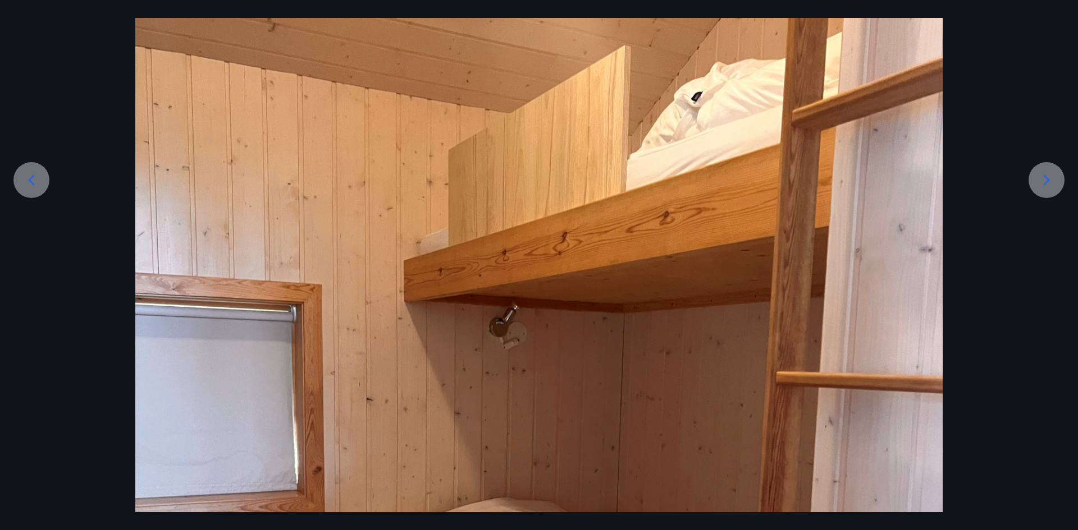
scroll to position [145, 0]
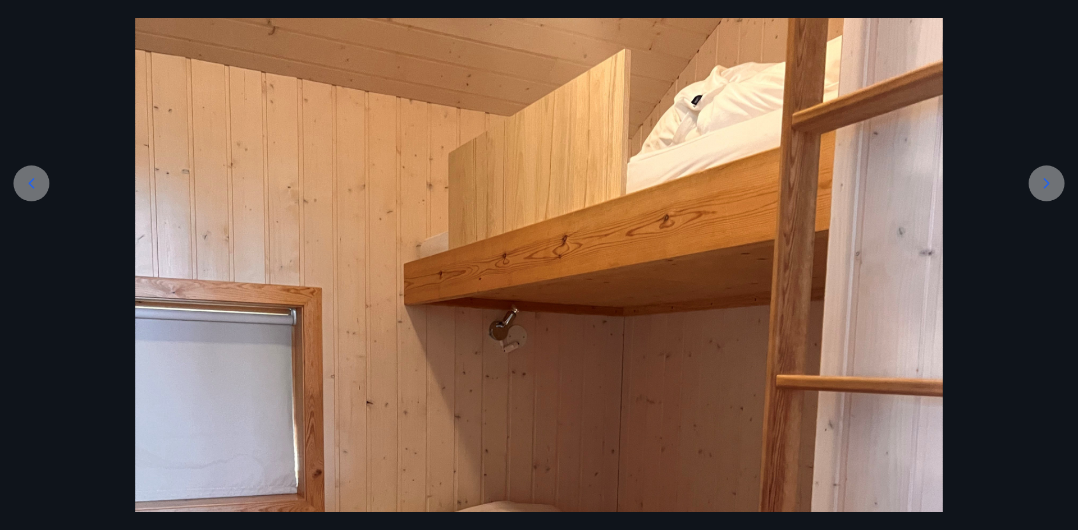
click at [29, 176] on icon at bounding box center [31, 184] width 18 height 18
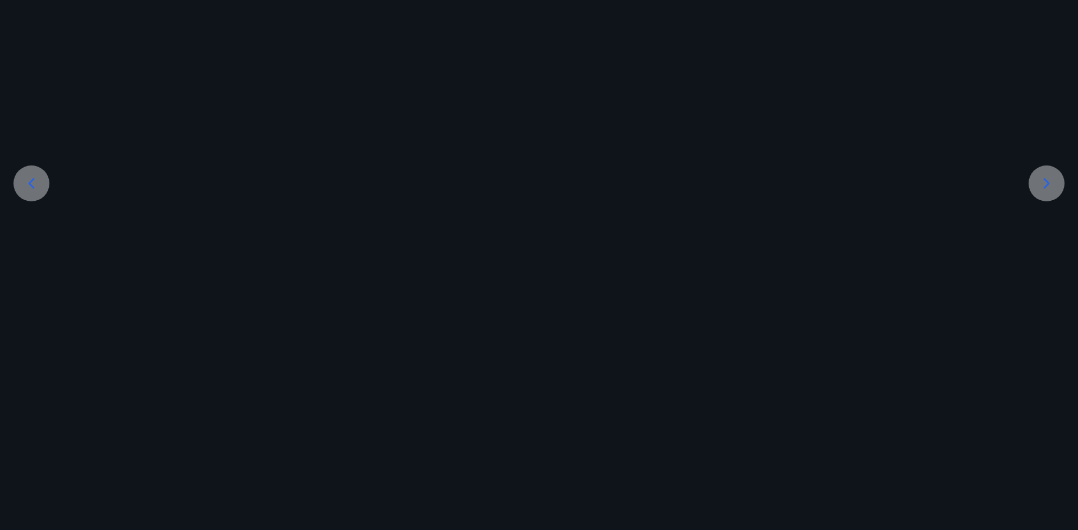
scroll to position [89, 0]
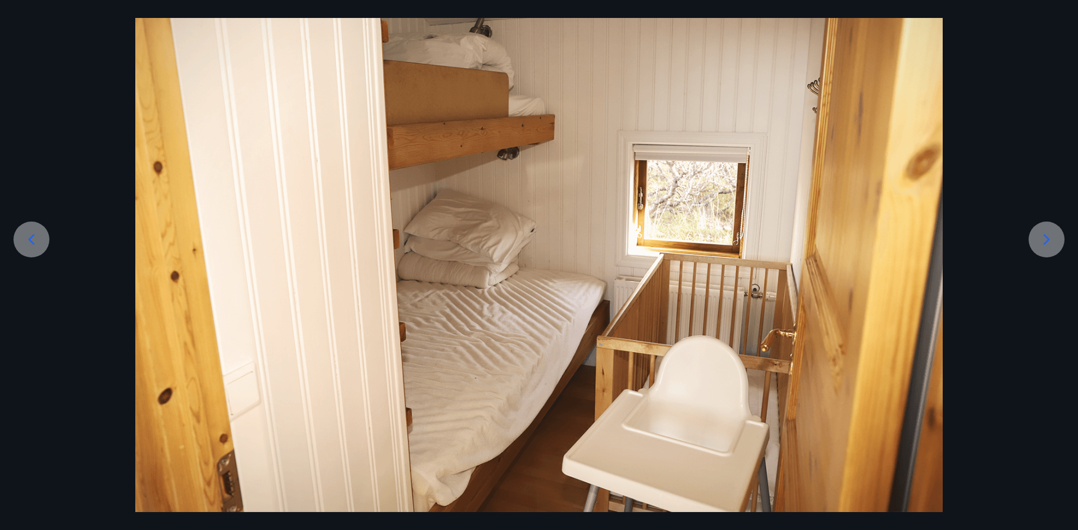
click at [32, 236] on icon at bounding box center [32, 239] width 6 height 11
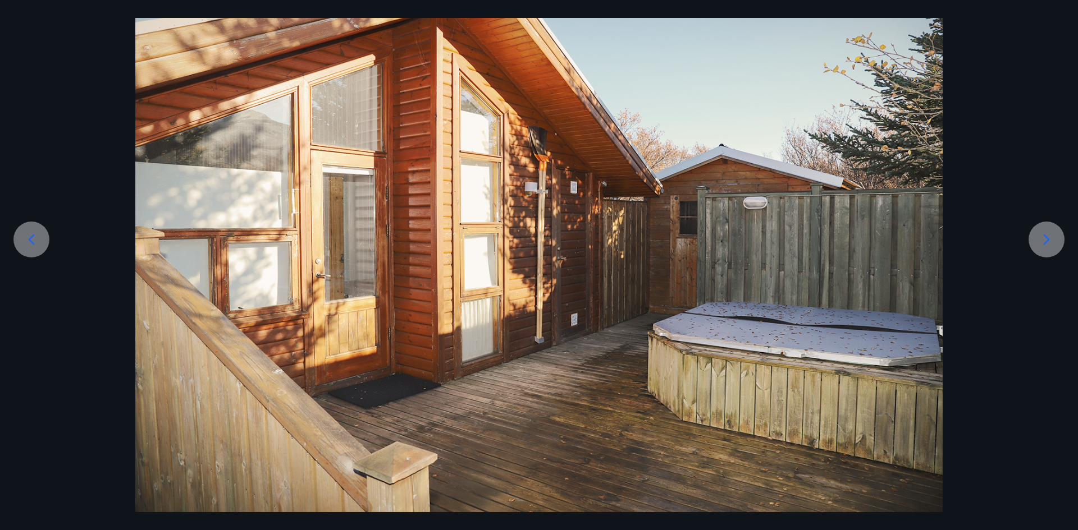
click at [30, 230] on div at bounding box center [31, 240] width 36 height 36
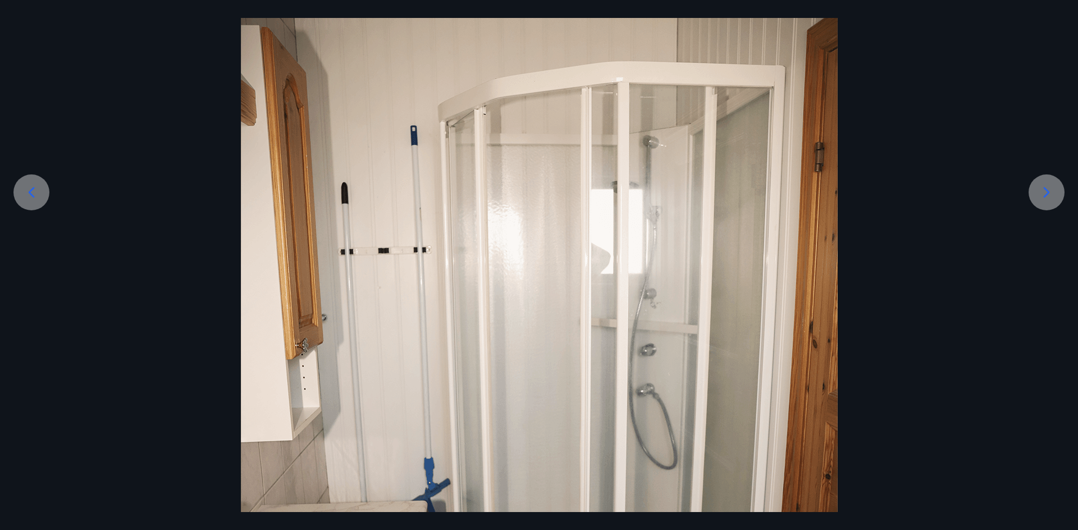
scroll to position [108, 0]
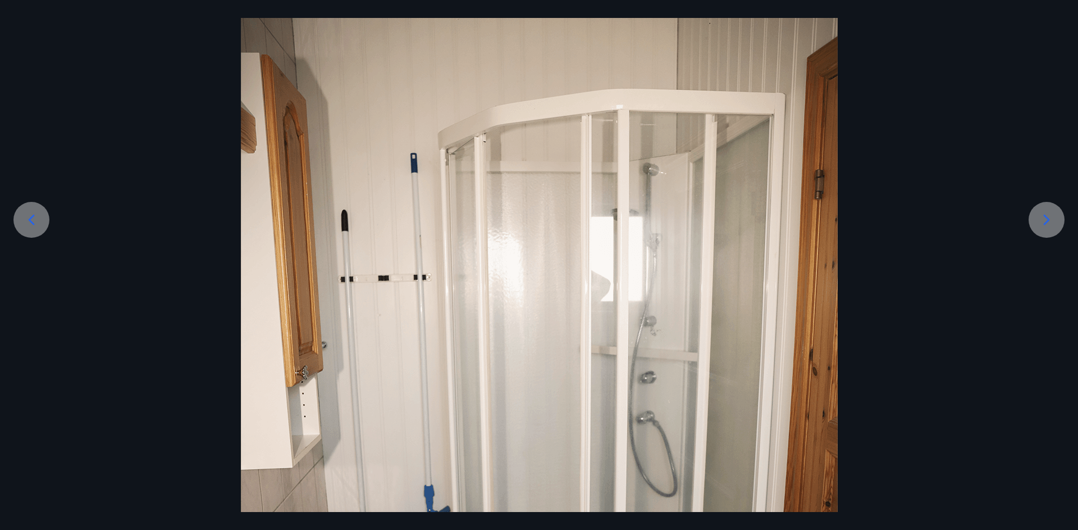
click at [30, 216] on icon at bounding box center [31, 220] width 18 height 18
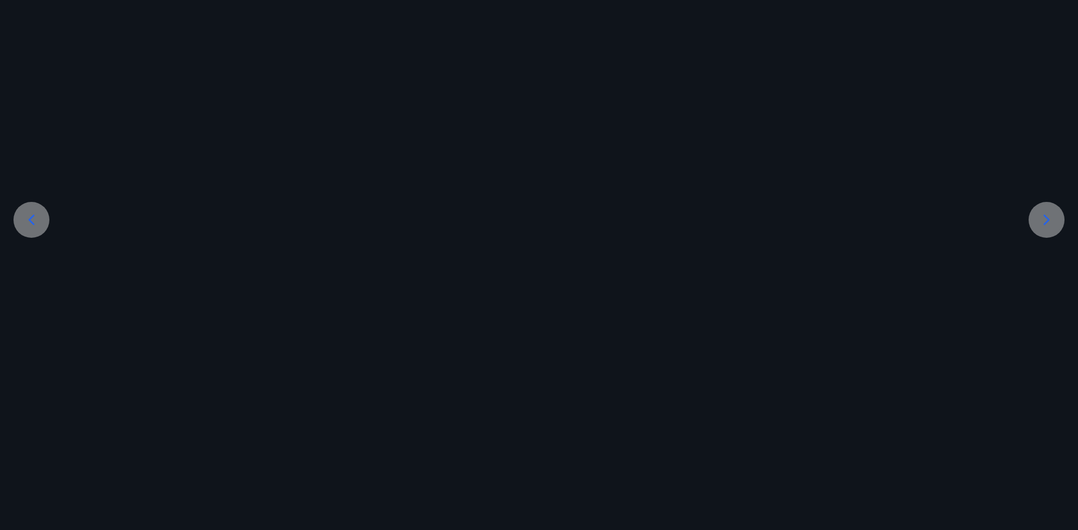
scroll to position [0, 0]
click at [29, 322] on icon at bounding box center [31, 328] width 18 height 18
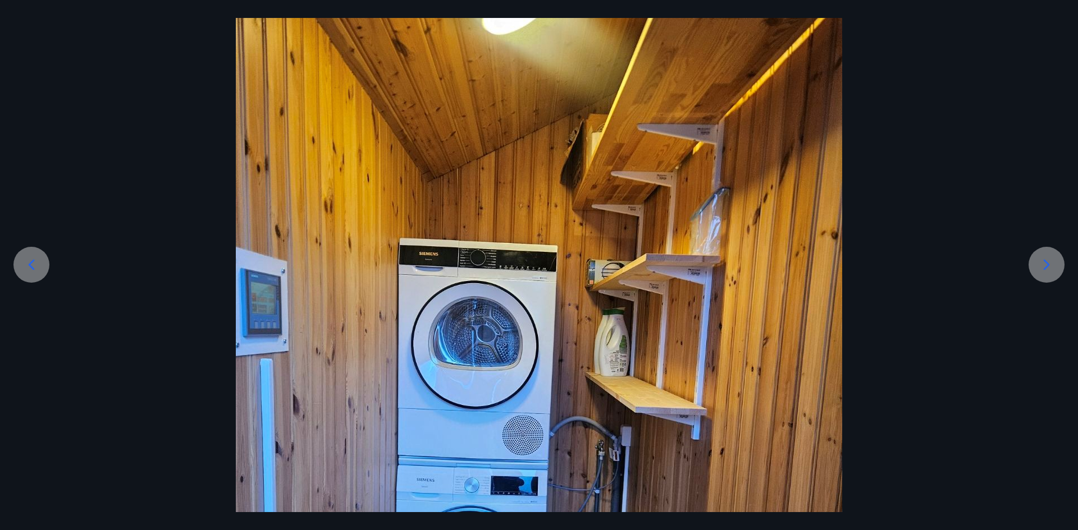
scroll to position [56, 0]
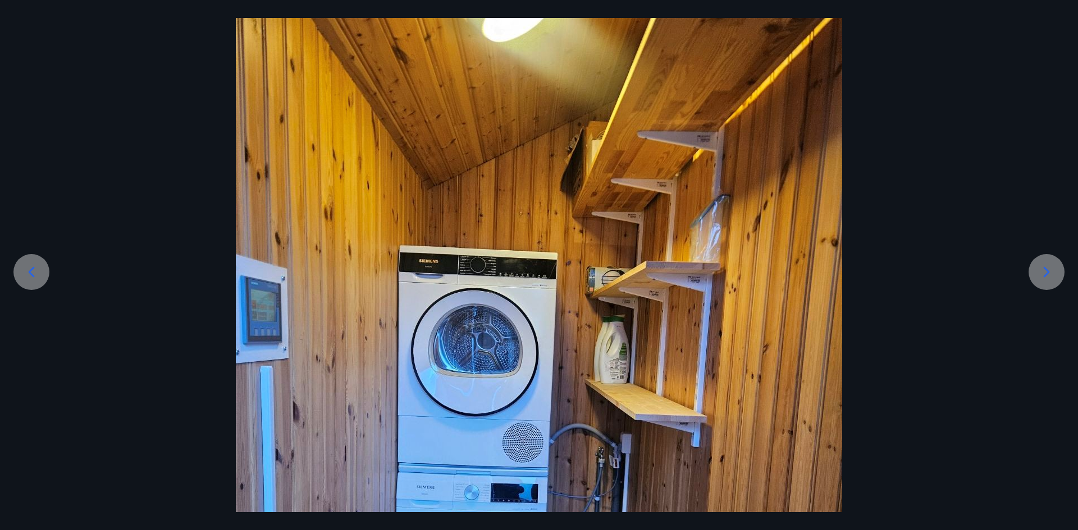
click at [30, 265] on icon at bounding box center [31, 272] width 18 height 18
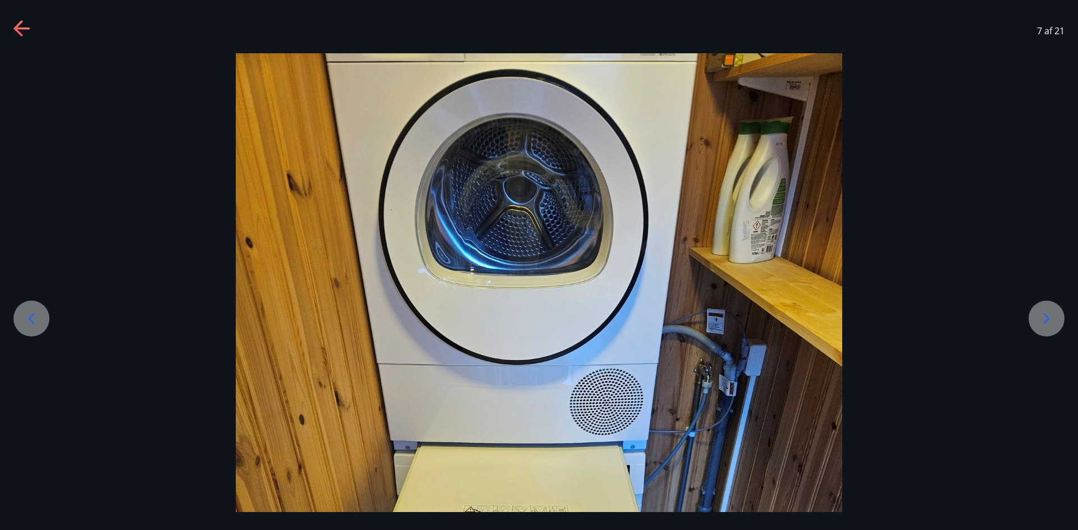
scroll to position [0, 0]
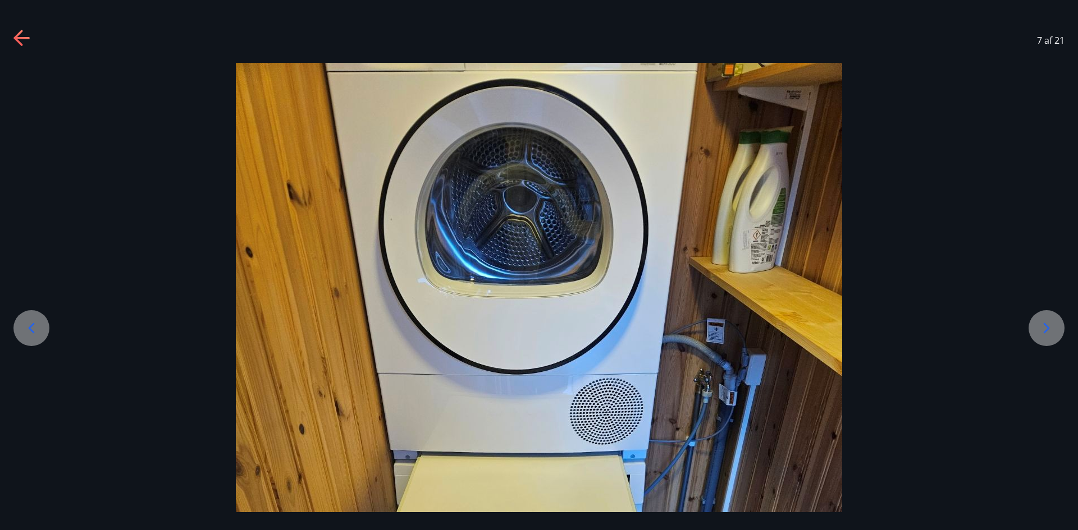
click at [29, 321] on icon at bounding box center [31, 328] width 18 height 18
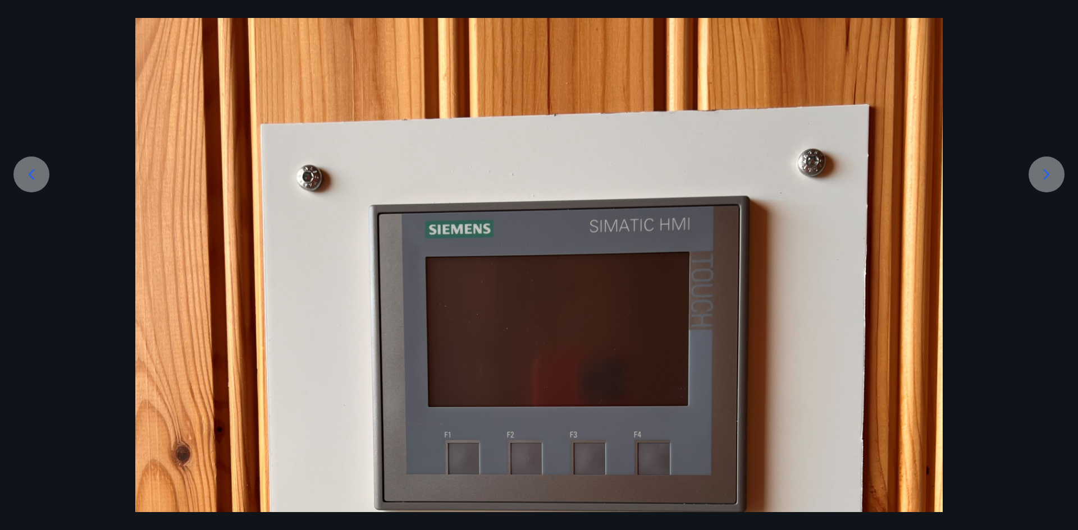
scroll to position [225, 0]
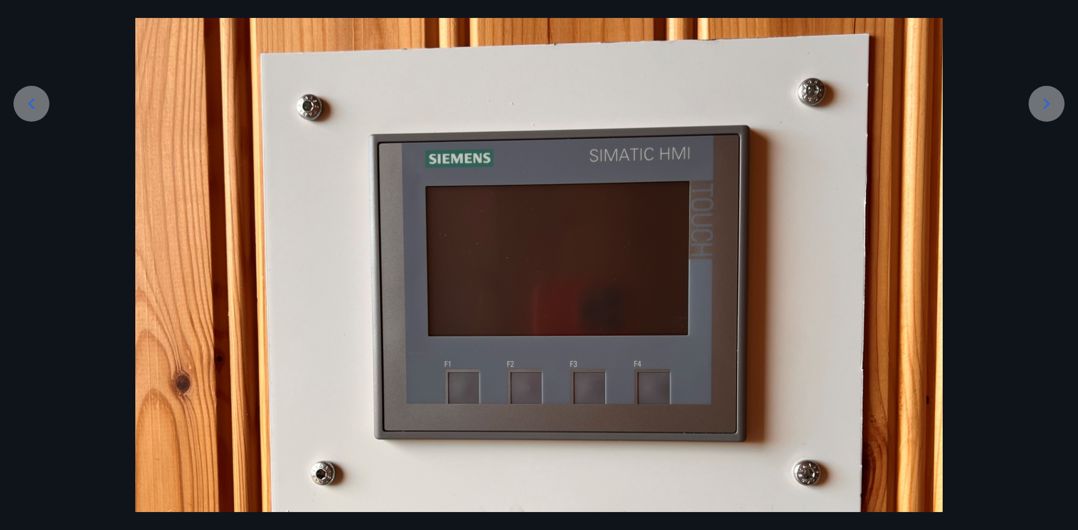
click at [34, 101] on icon at bounding box center [31, 104] width 18 height 18
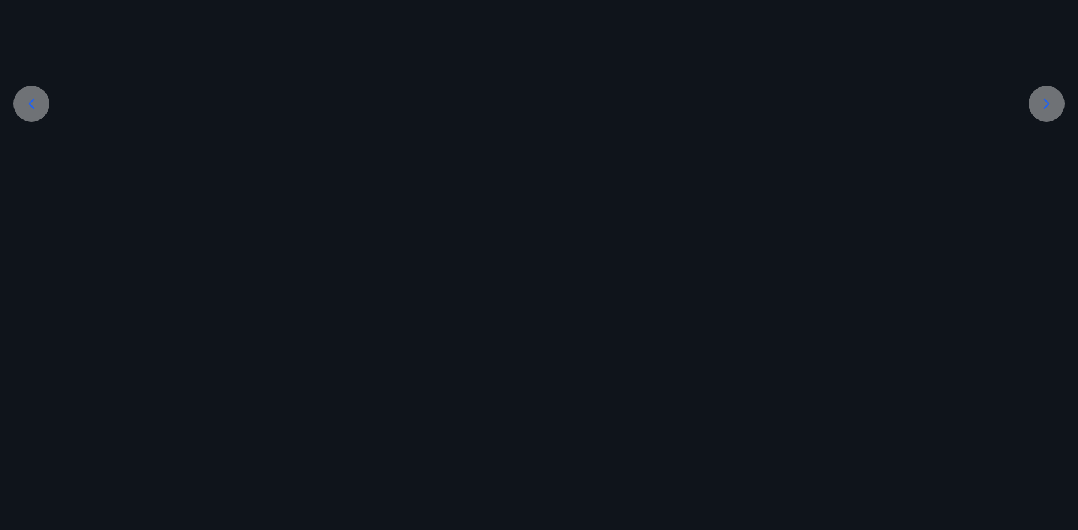
scroll to position [156, 0]
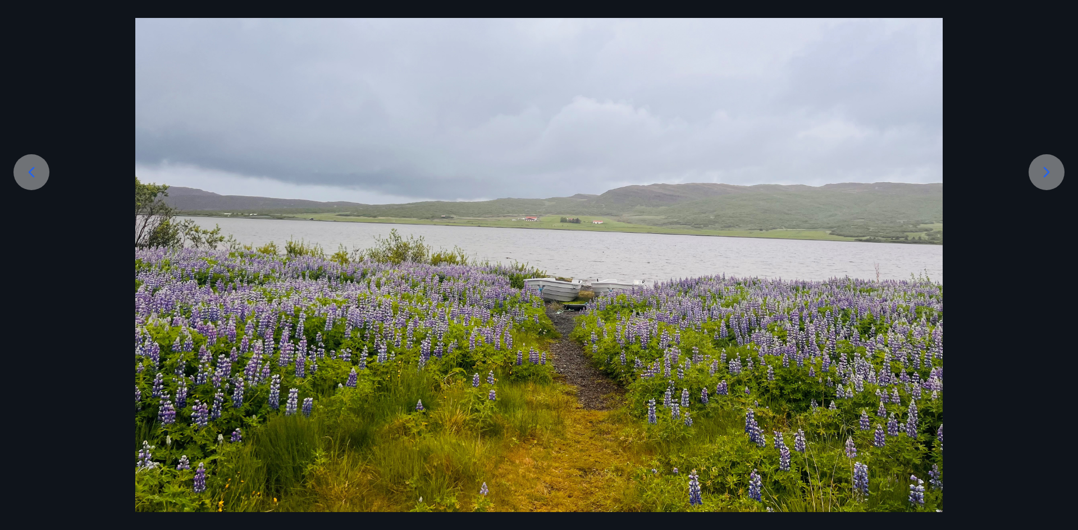
click at [44, 167] on div at bounding box center [31, 172] width 36 height 36
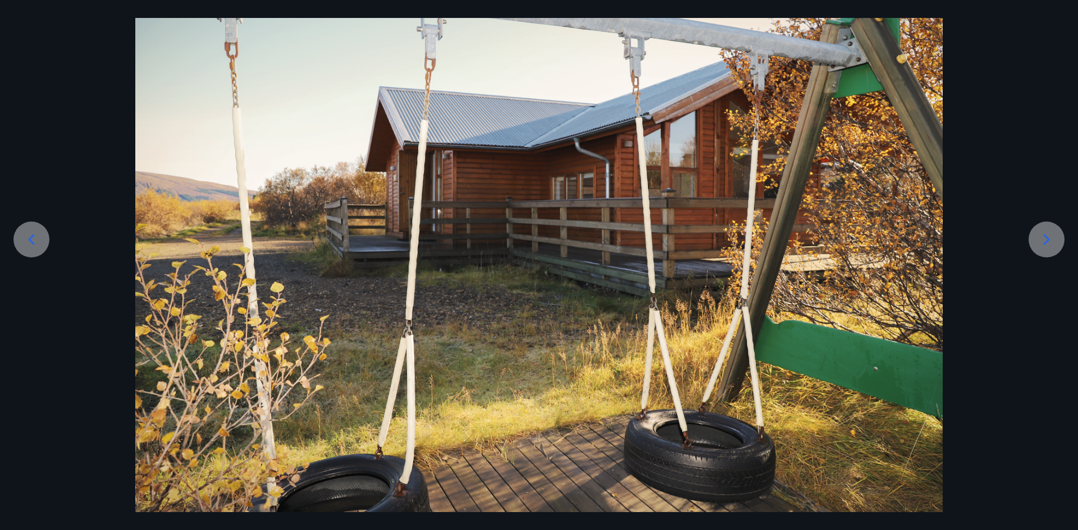
scroll to position [89, 0]
click at [30, 237] on icon at bounding box center [31, 240] width 18 height 18
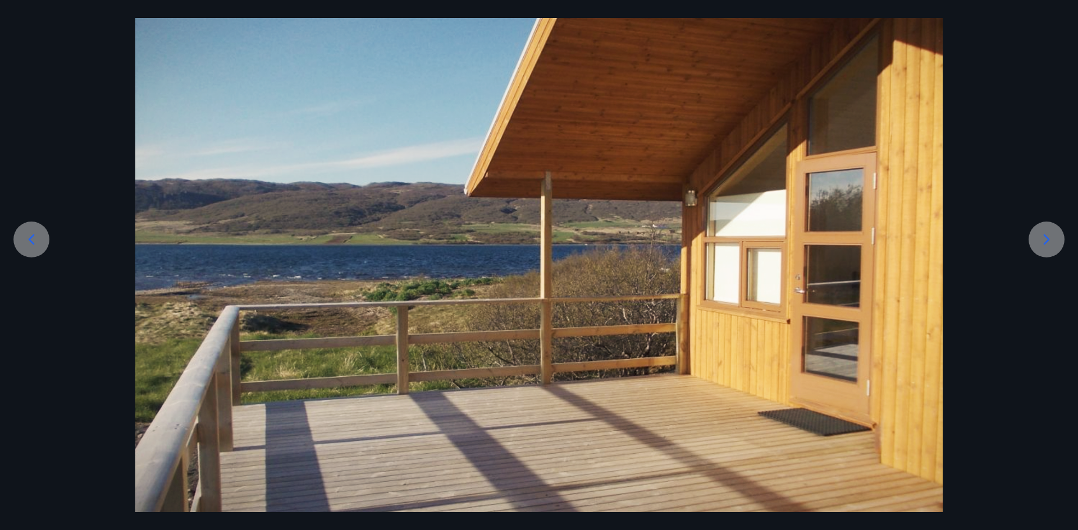
click at [29, 232] on icon at bounding box center [31, 240] width 18 height 18
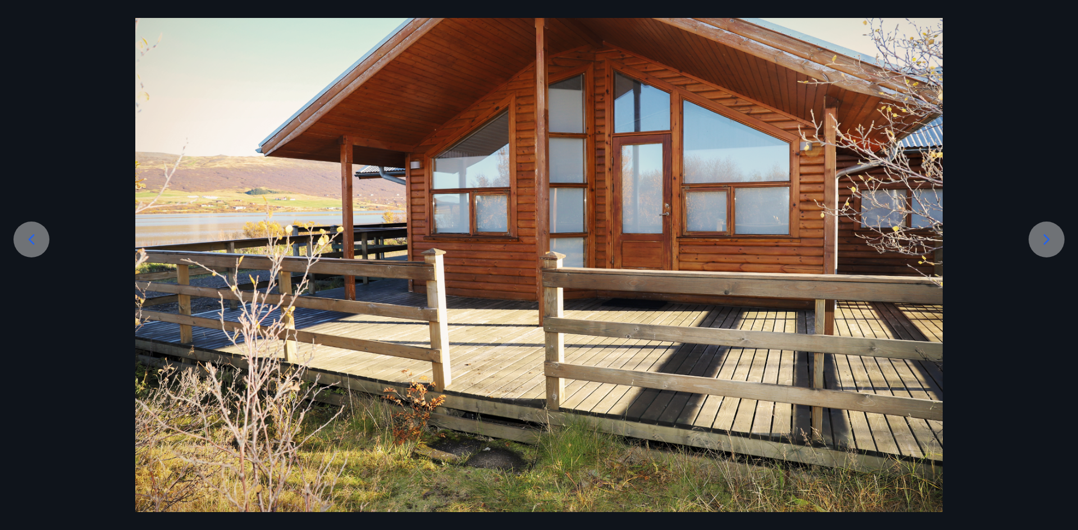
click at [29, 231] on icon at bounding box center [31, 240] width 18 height 18
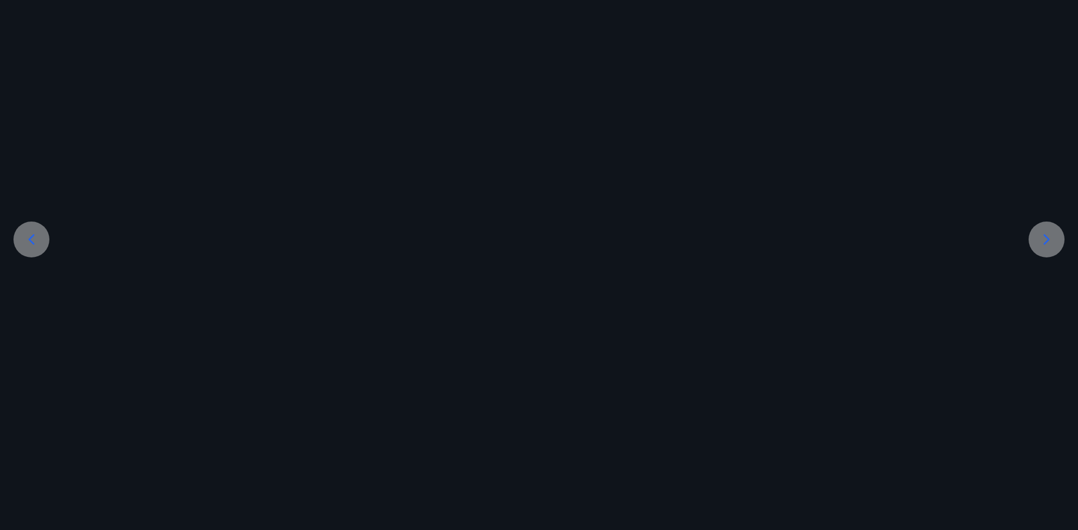
scroll to position [225, 0]
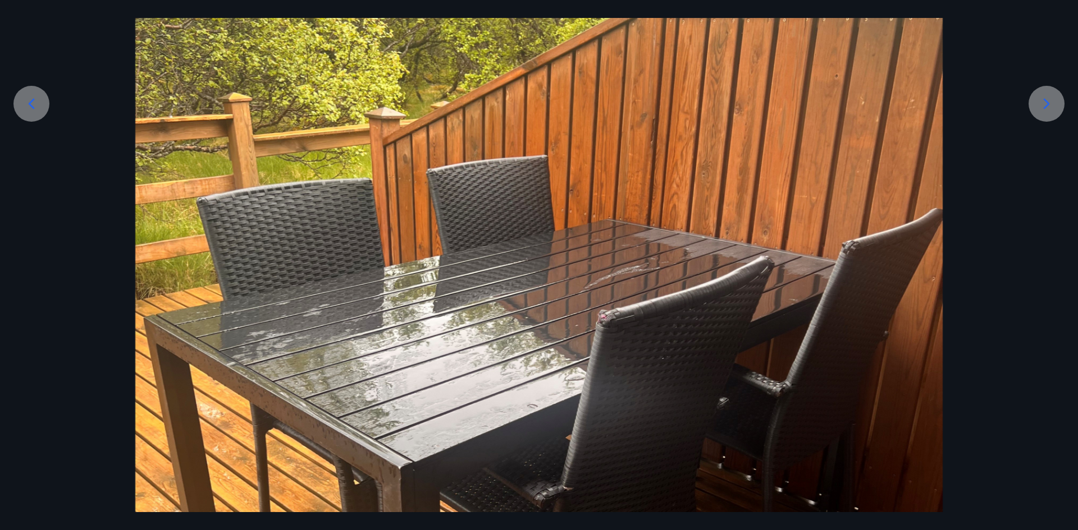
click at [29, 231] on div at bounding box center [539, 376] width 1078 height 1076
click at [35, 94] on div at bounding box center [31, 104] width 36 height 36
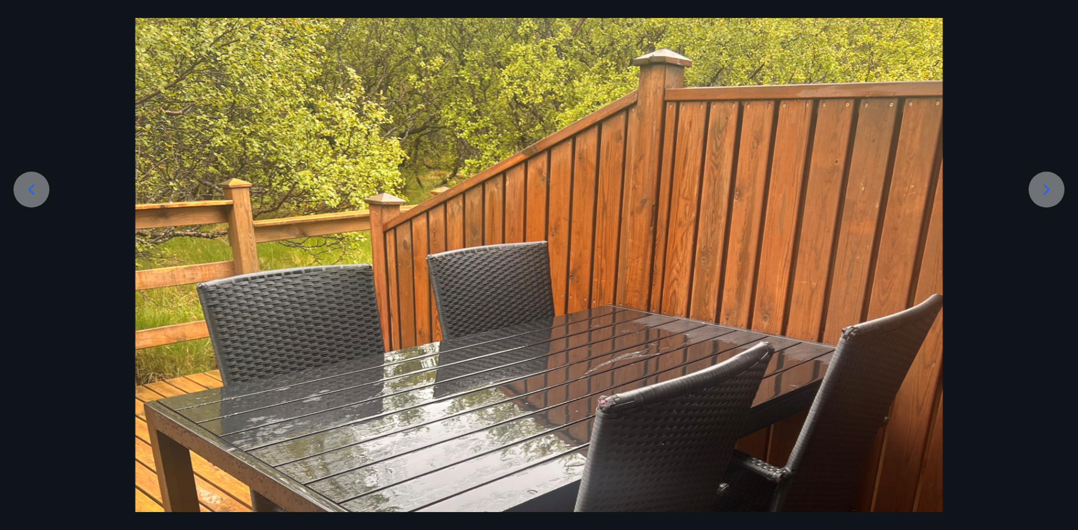
scroll to position [112, 0]
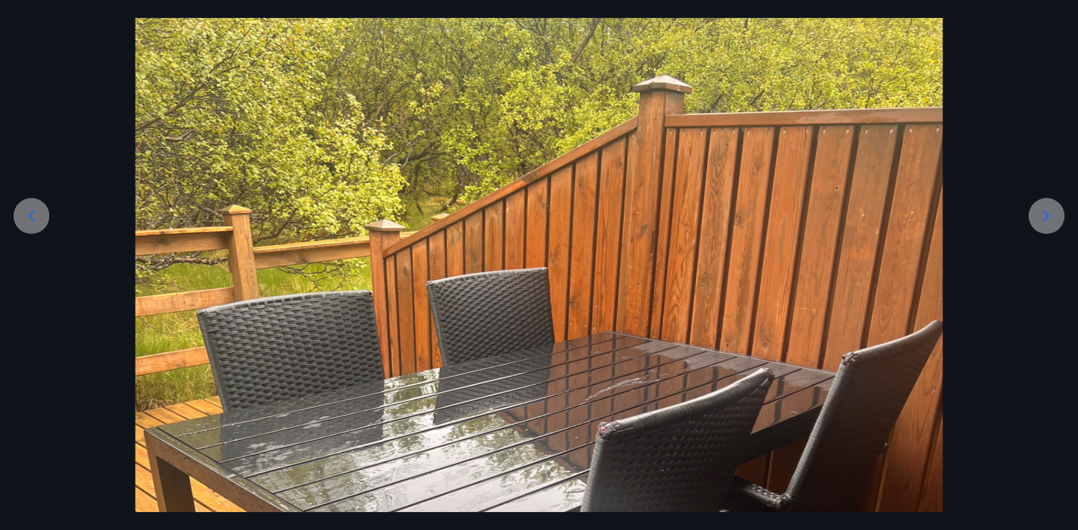
drag, startPoint x: 29, startPoint y: 211, endPoint x: 33, endPoint y: 204, distance: 7.8
click at [29, 210] on icon at bounding box center [31, 216] width 18 height 18
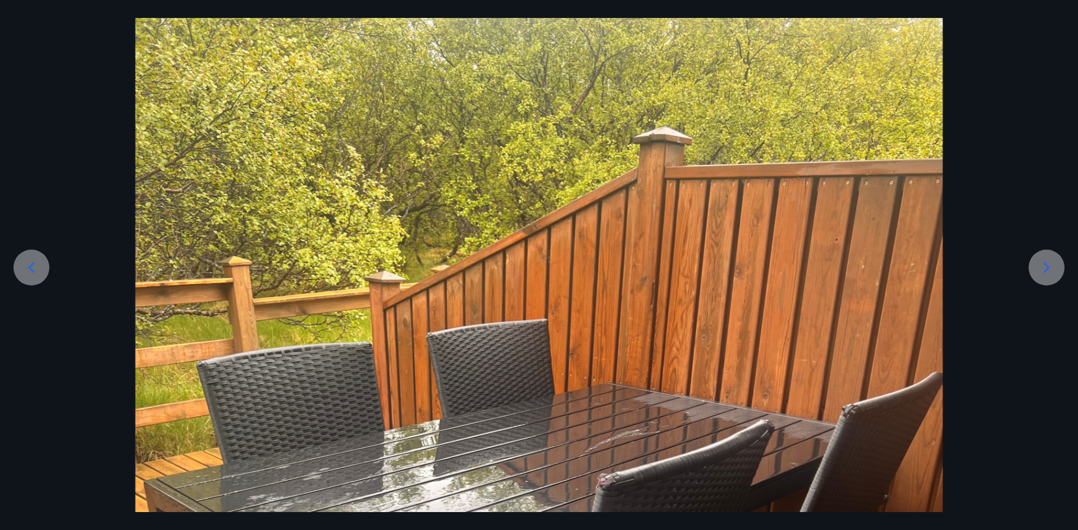
scroll to position [0, 0]
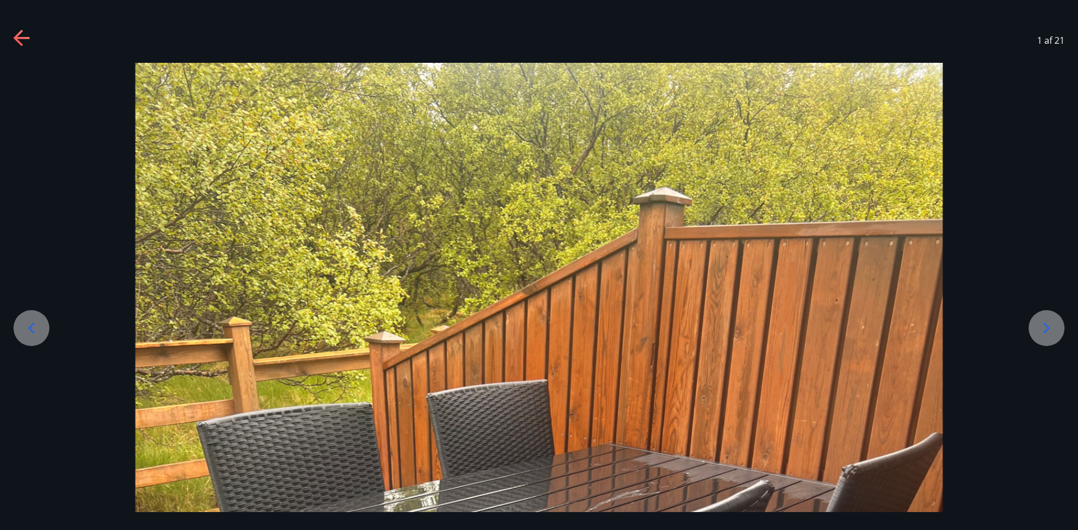
click at [20, 35] on icon at bounding box center [22, 39] width 18 height 18
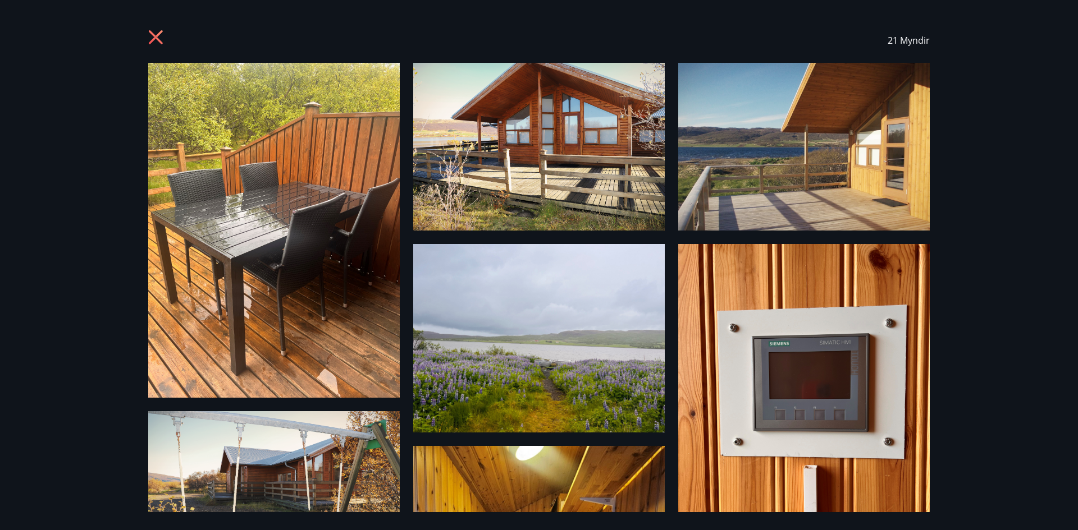
click at [155, 33] on icon at bounding box center [157, 39] width 18 height 18
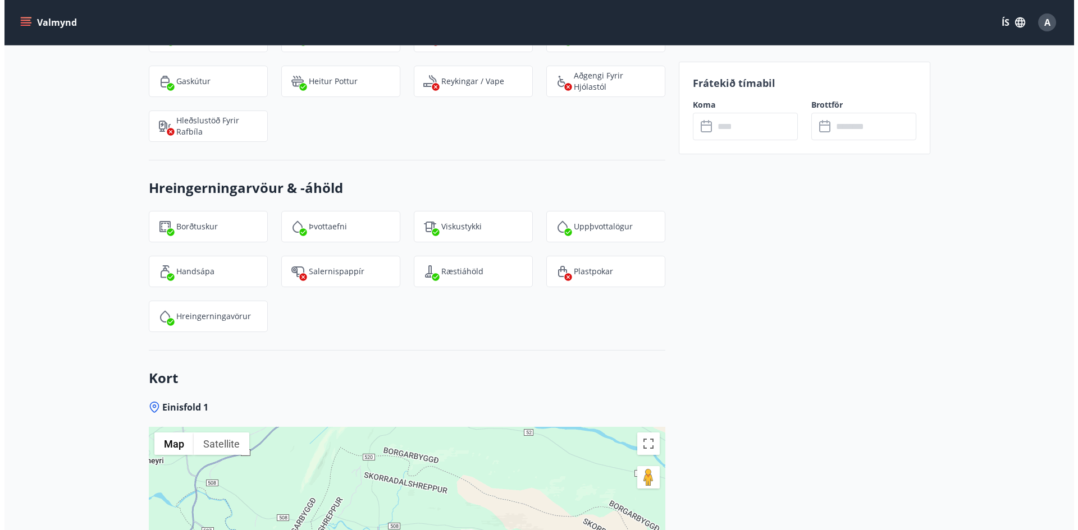
scroll to position [1944, 0]
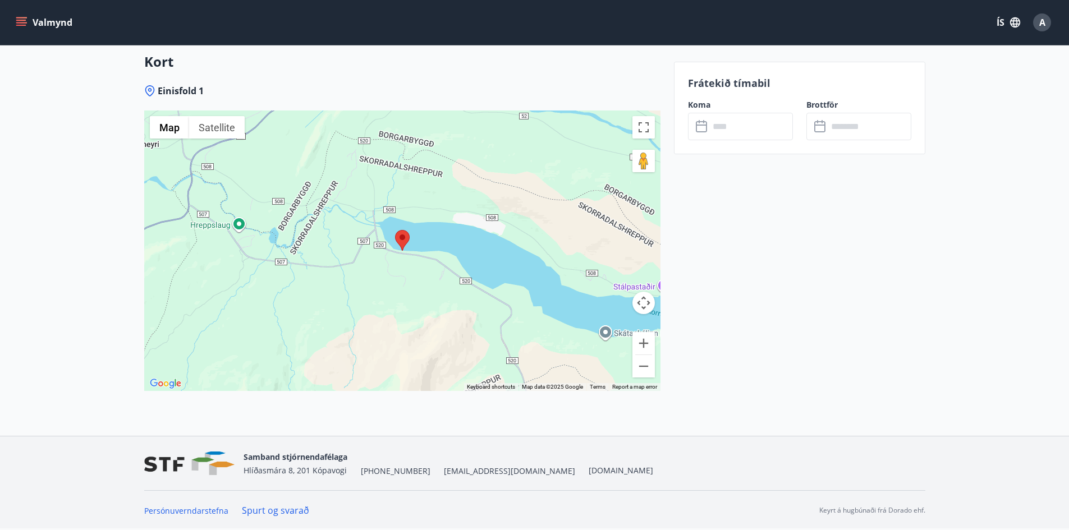
click at [1045, 21] on span "A" at bounding box center [1043, 22] width 6 height 12
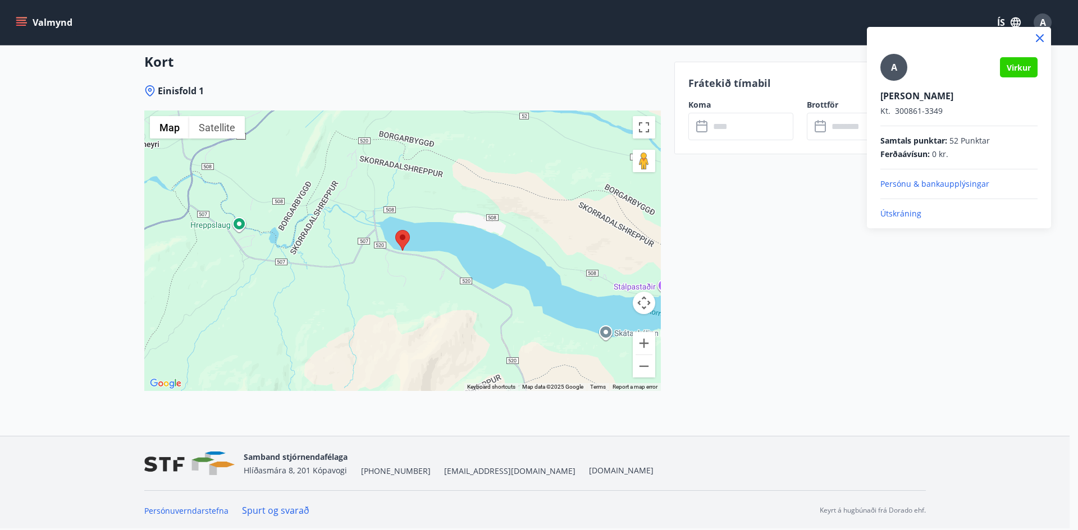
click at [895, 210] on p "Útskráning" at bounding box center [958, 213] width 157 height 11
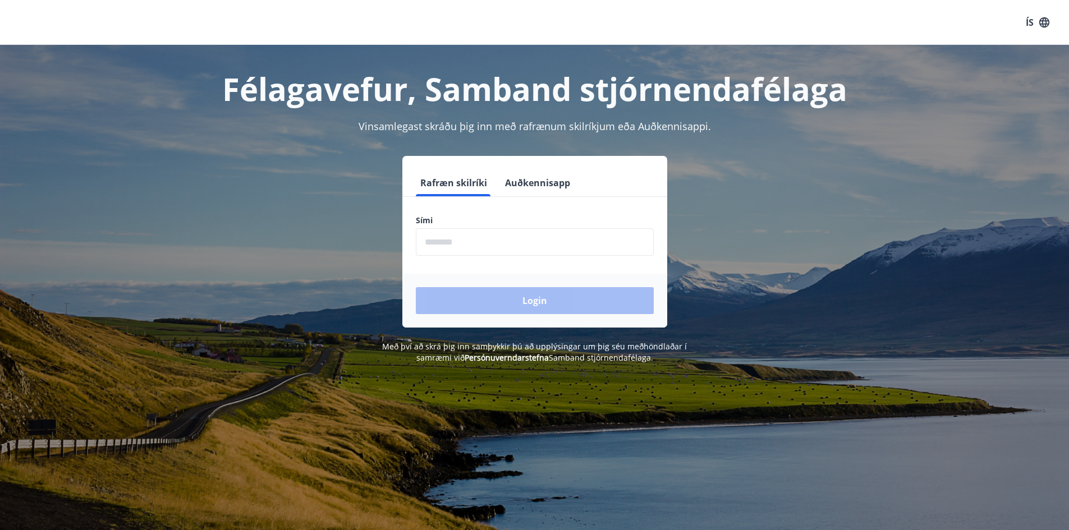
click at [432, 242] on input "phone" at bounding box center [535, 242] width 238 height 28
type input "********"
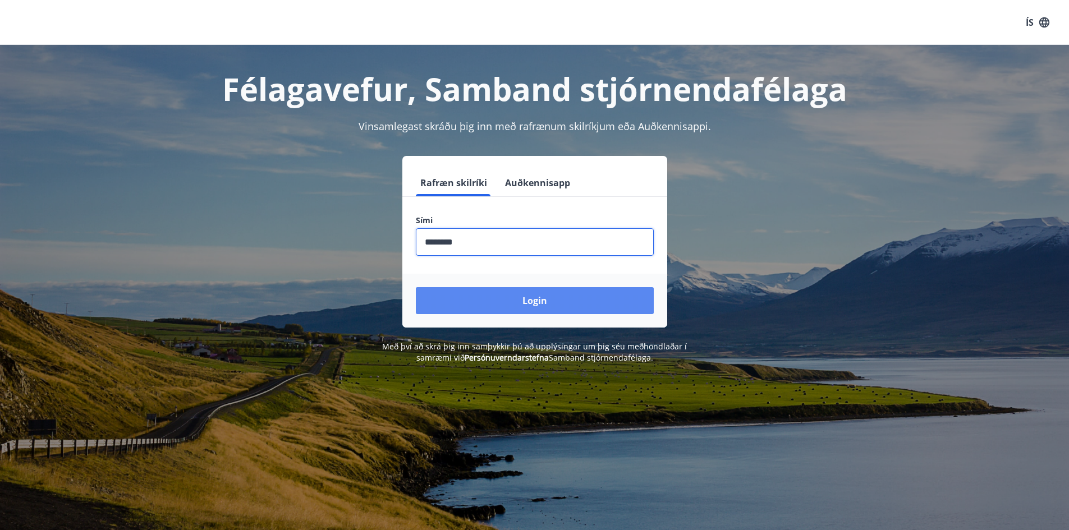
click at [505, 294] on button "Login" at bounding box center [535, 300] width 238 height 27
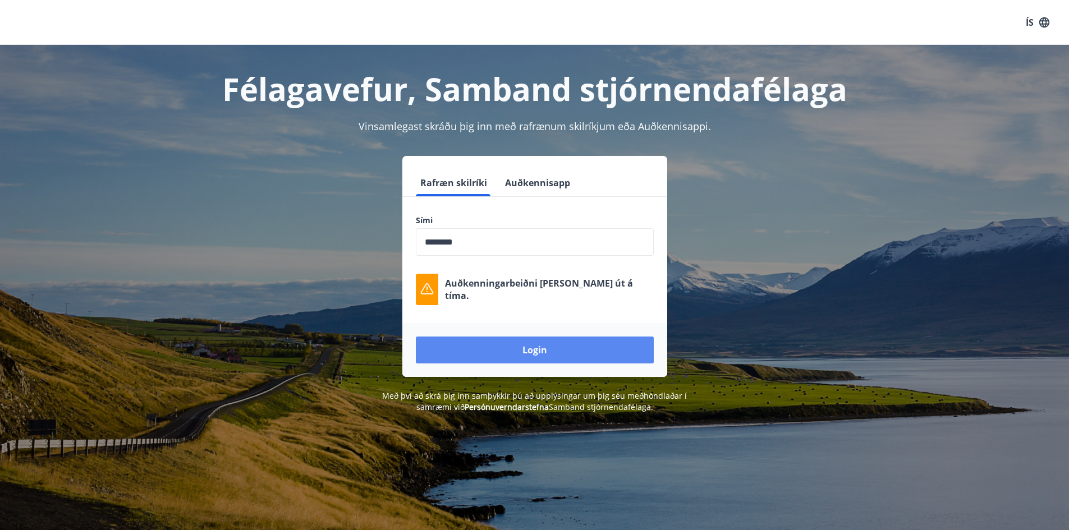
click at [539, 351] on button "Login" at bounding box center [535, 350] width 238 height 27
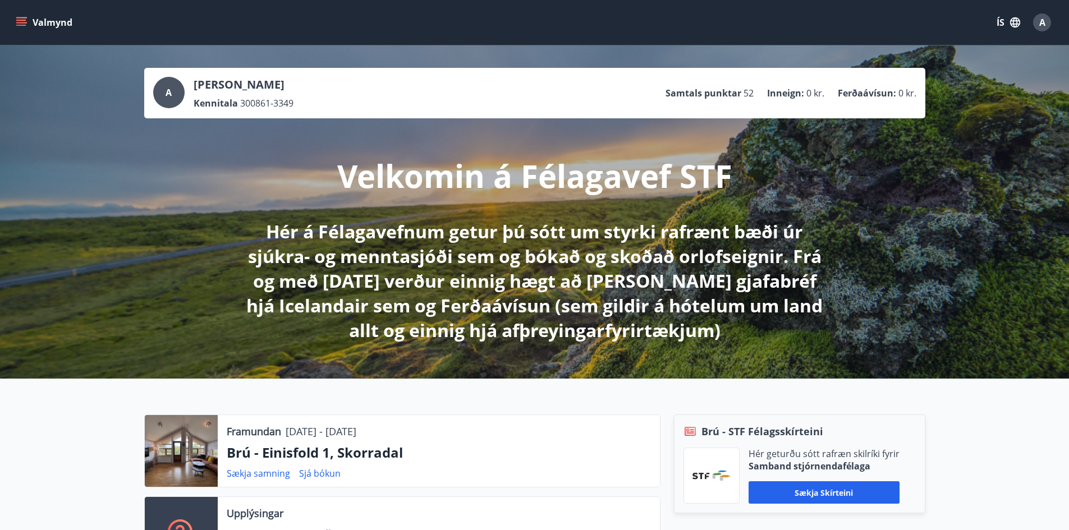
click at [21, 20] on icon "menu" at bounding box center [21, 20] width 10 height 1
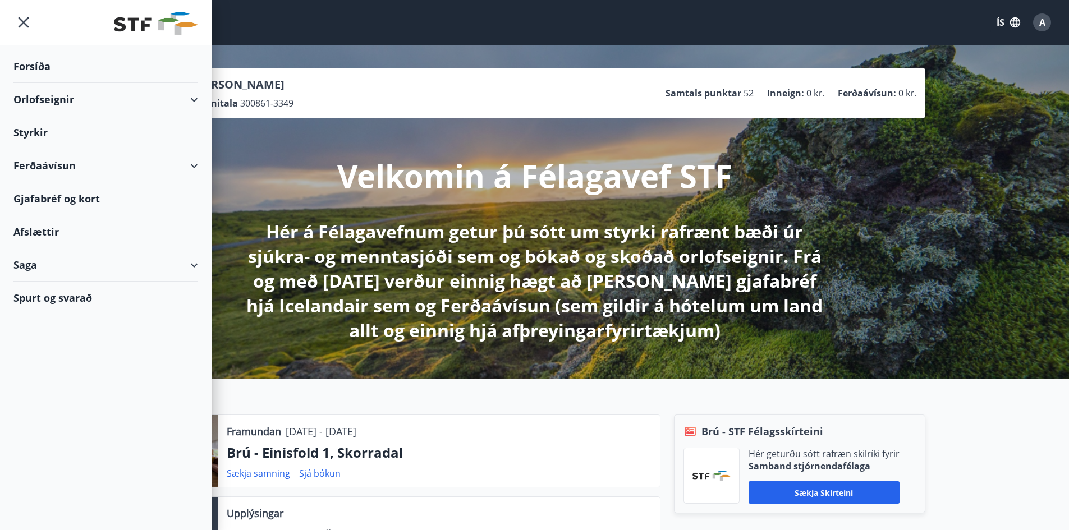
click at [31, 98] on div "Orlofseignir" at bounding box center [105, 99] width 185 height 33
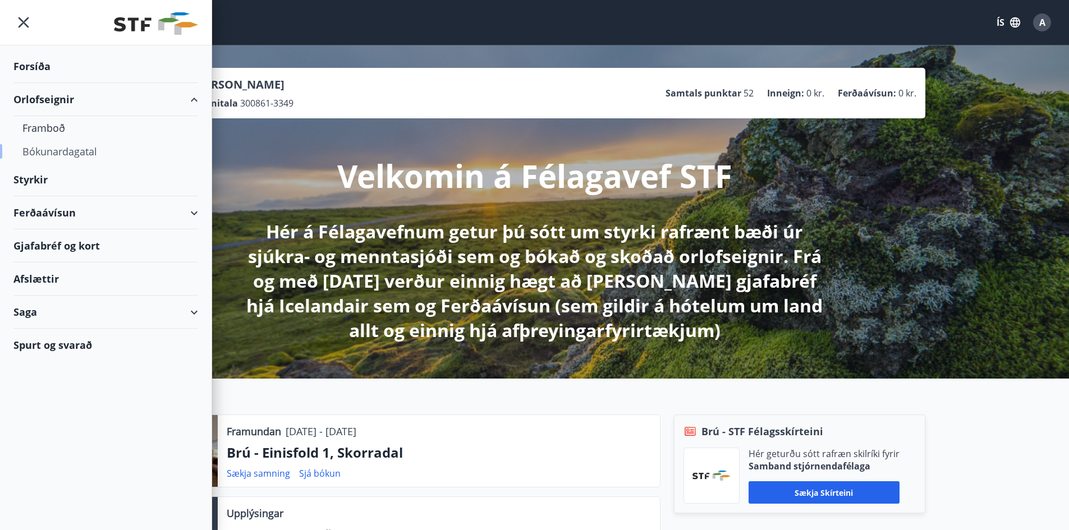
click at [48, 150] on div "Bókunardagatal" at bounding box center [105, 152] width 167 height 24
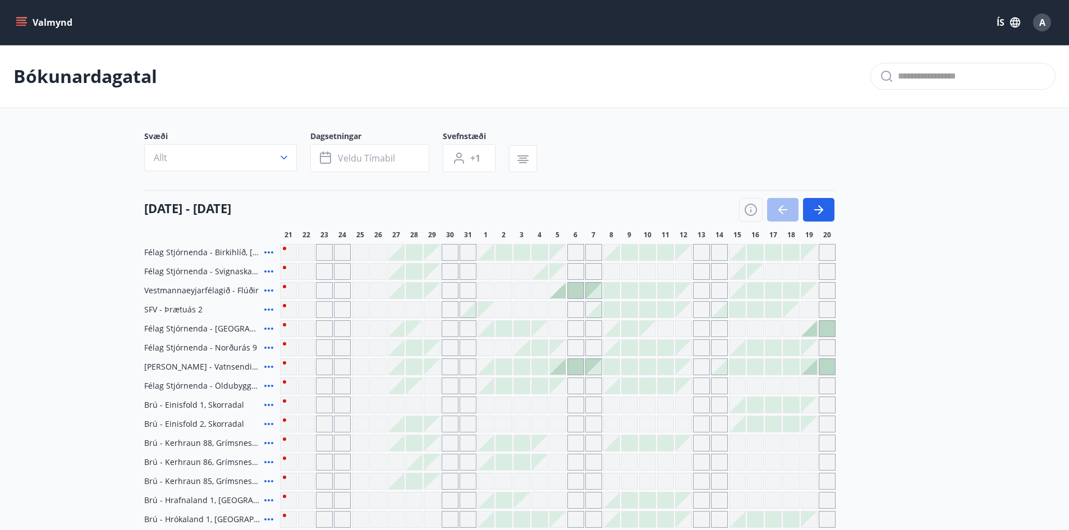
click at [1043, 17] on span "A" at bounding box center [1043, 22] width 6 height 12
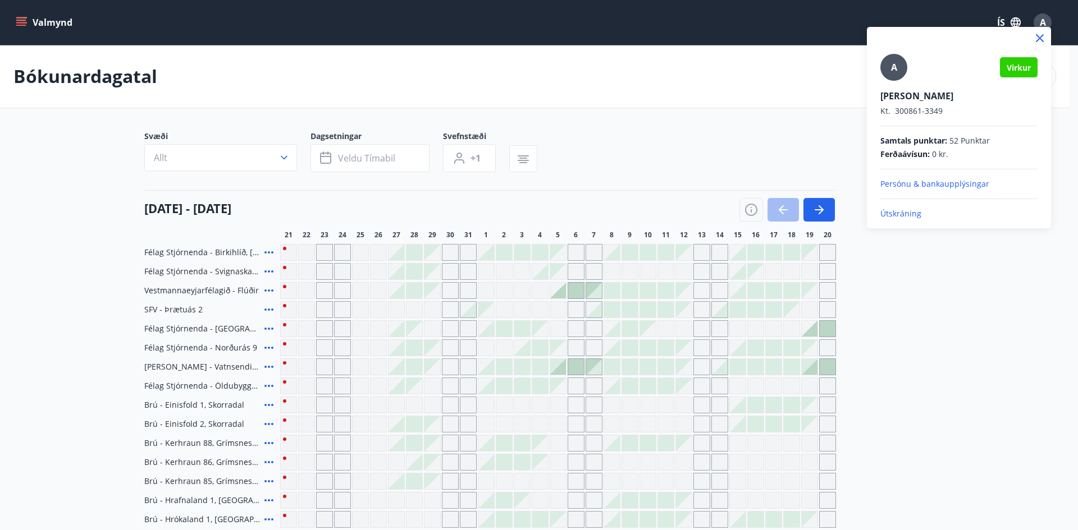
click at [899, 209] on p "Útskráning" at bounding box center [958, 213] width 157 height 11
